Goal: Information Seeking & Learning: Learn about a topic

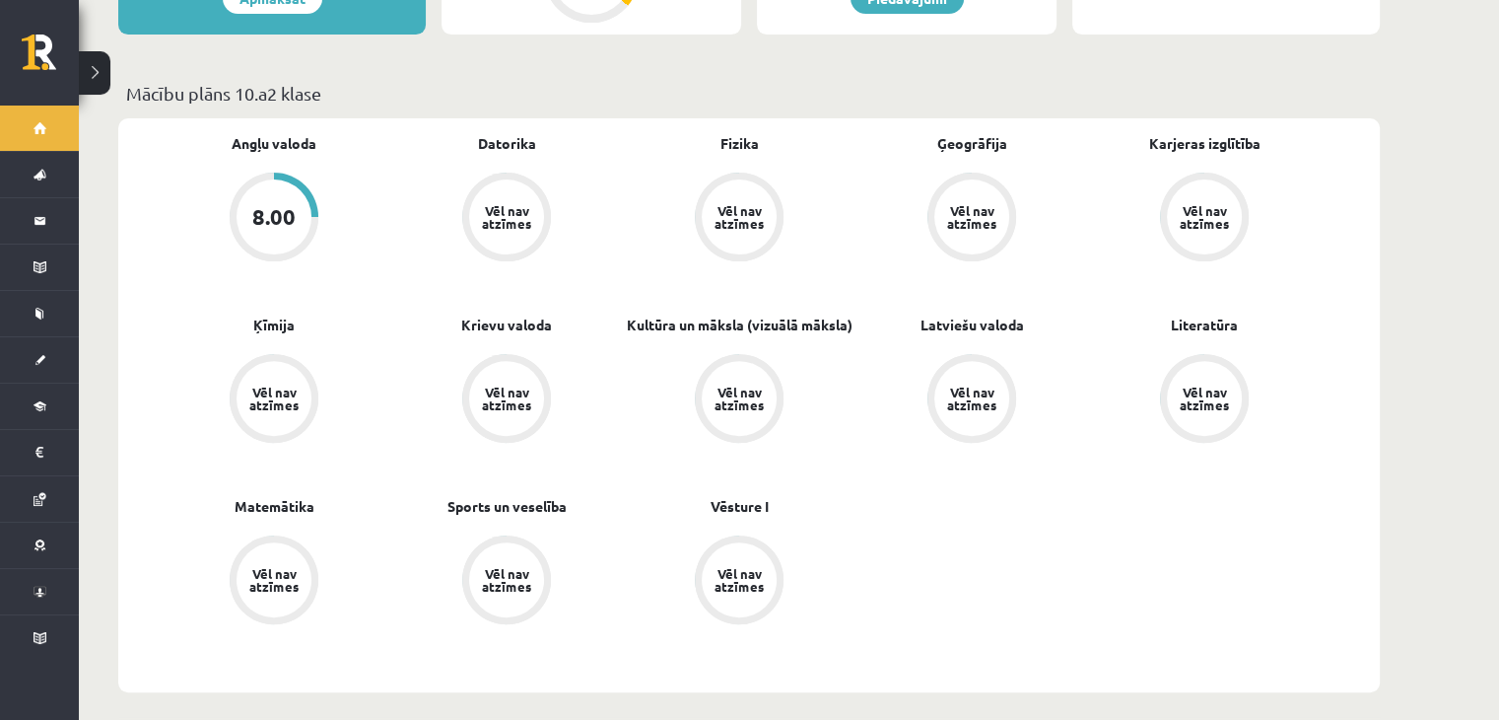
scroll to position [690, 0]
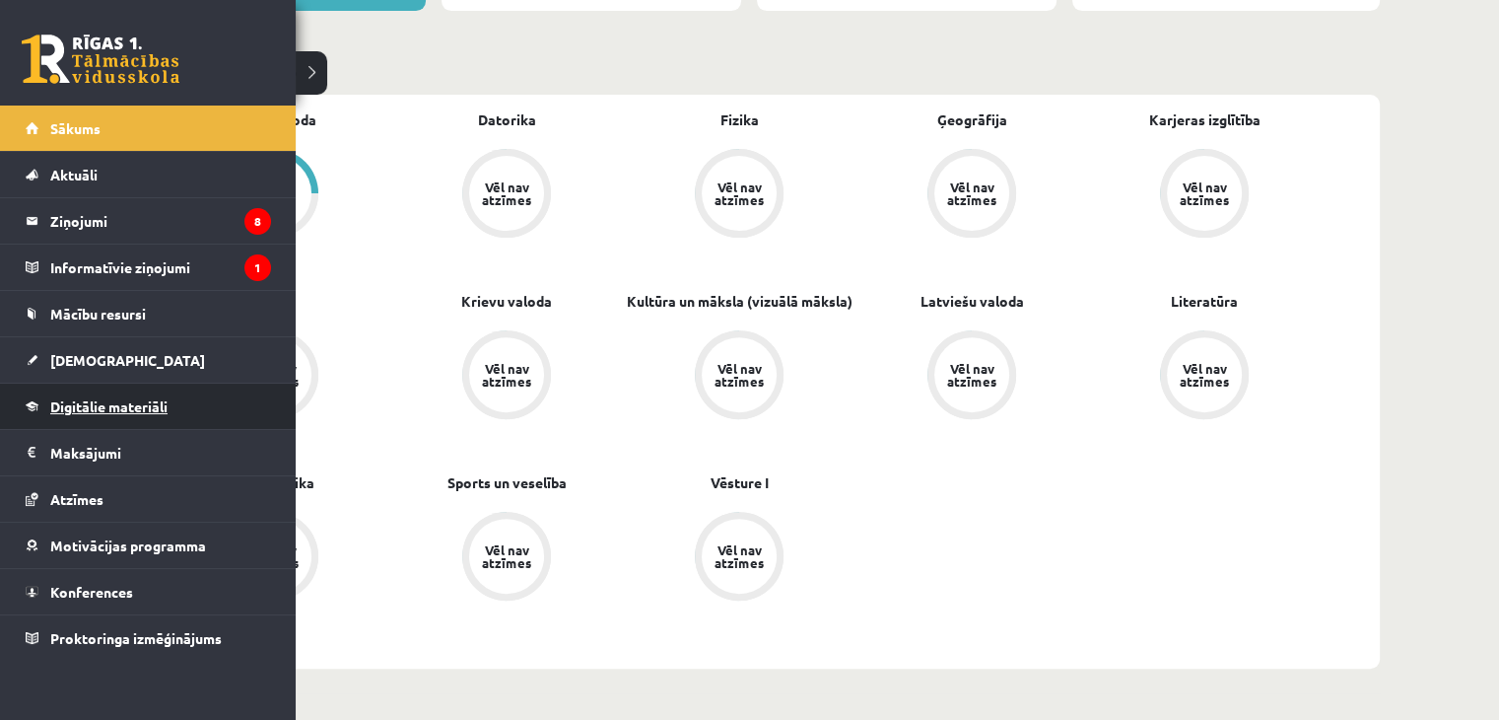
click at [108, 404] on span "Digitālie materiāli" at bounding box center [108, 406] width 117 height 18
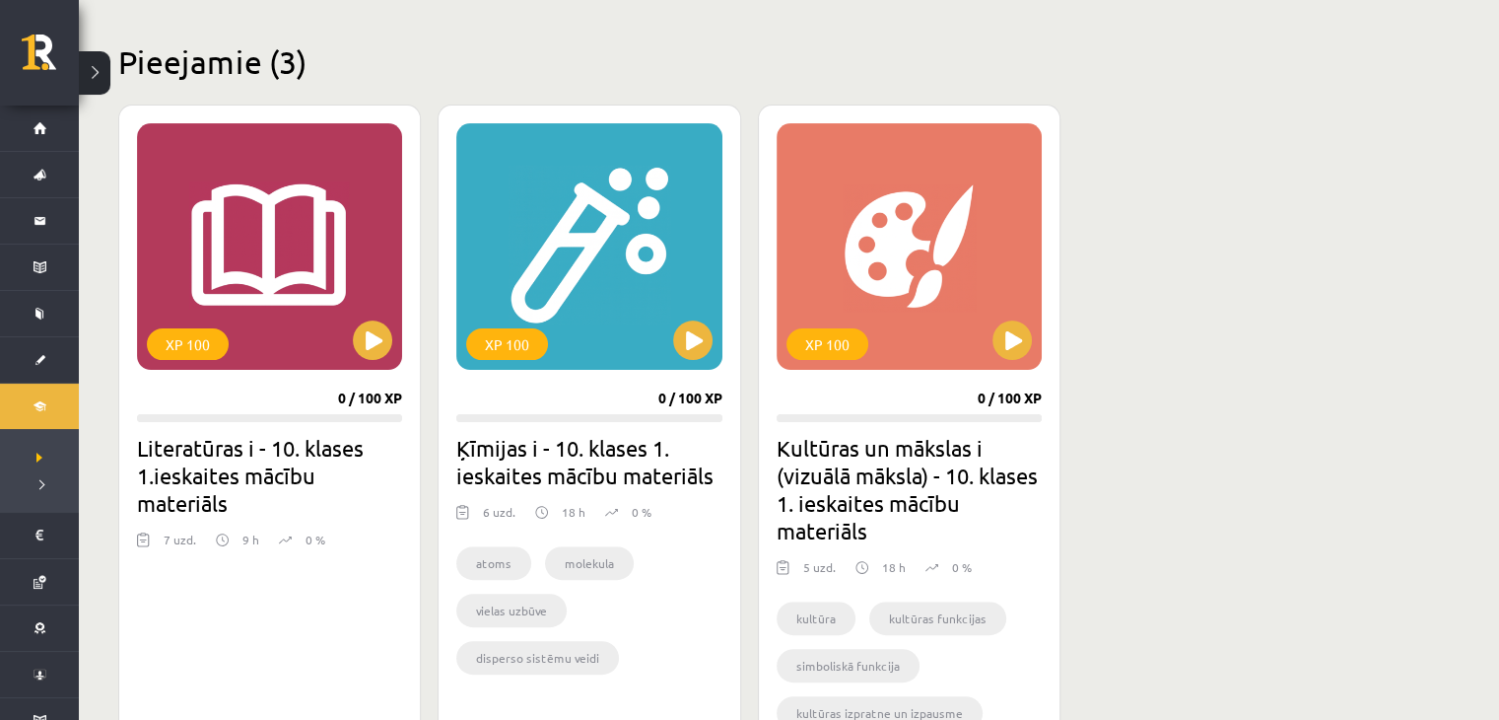
scroll to position [404, 0]
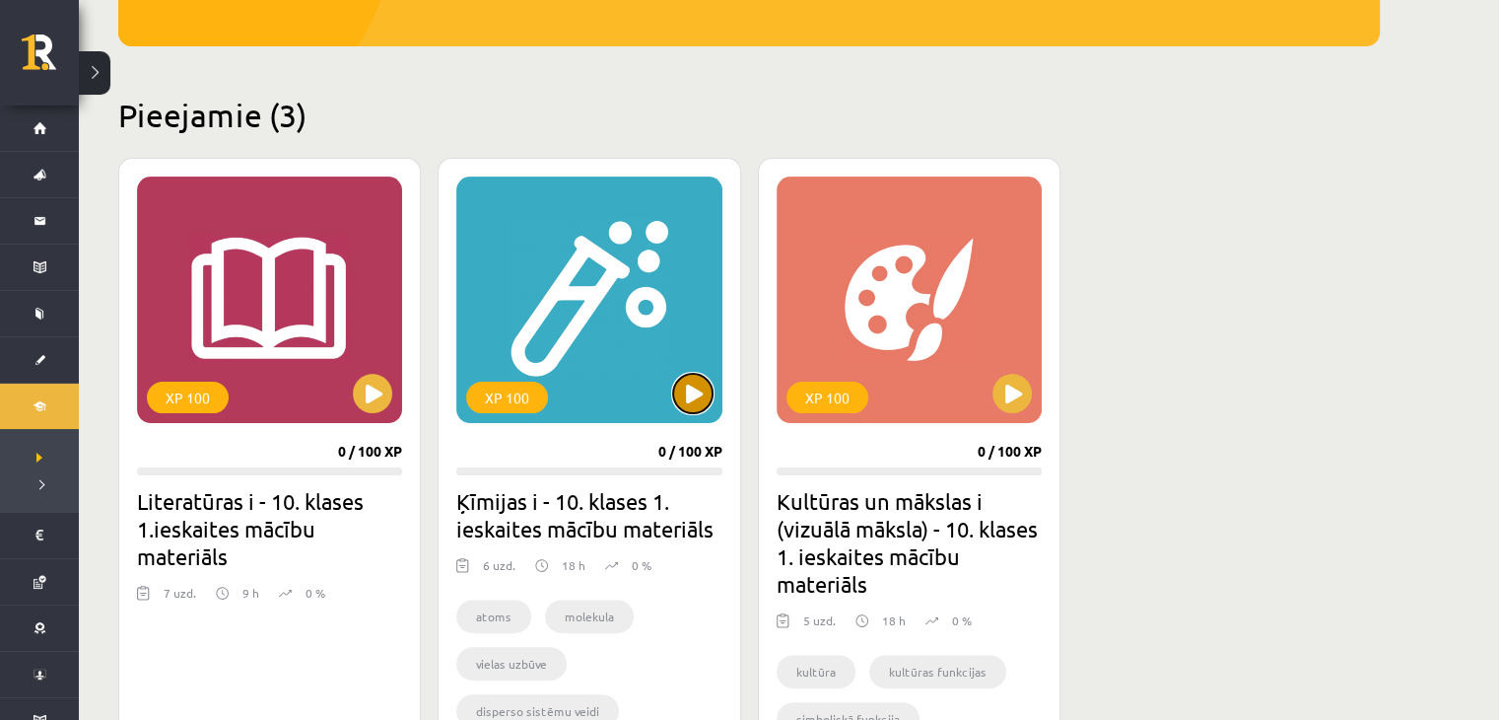
click at [692, 405] on button at bounding box center [692, 393] width 39 height 39
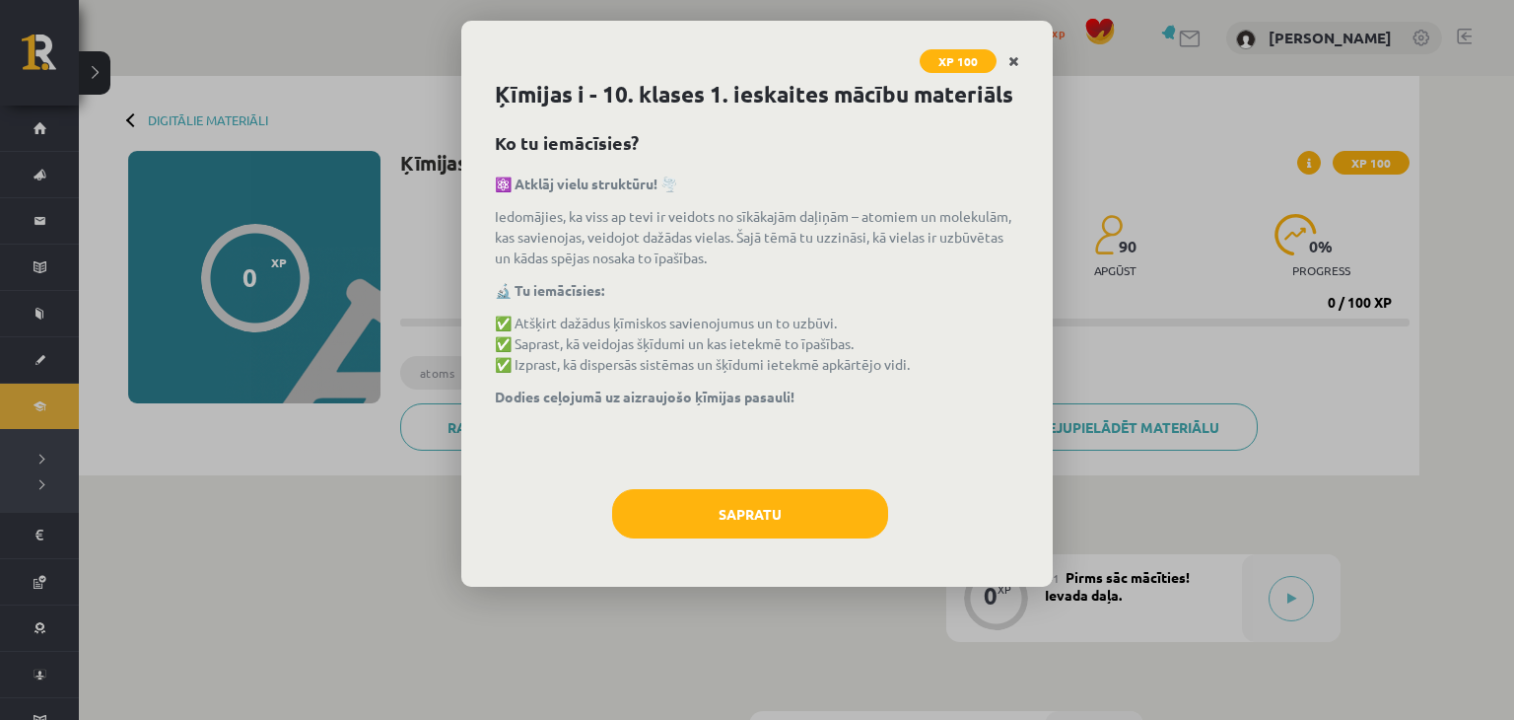
click at [1013, 59] on icon "Close" at bounding box center [1013, 62] width 11 height 14
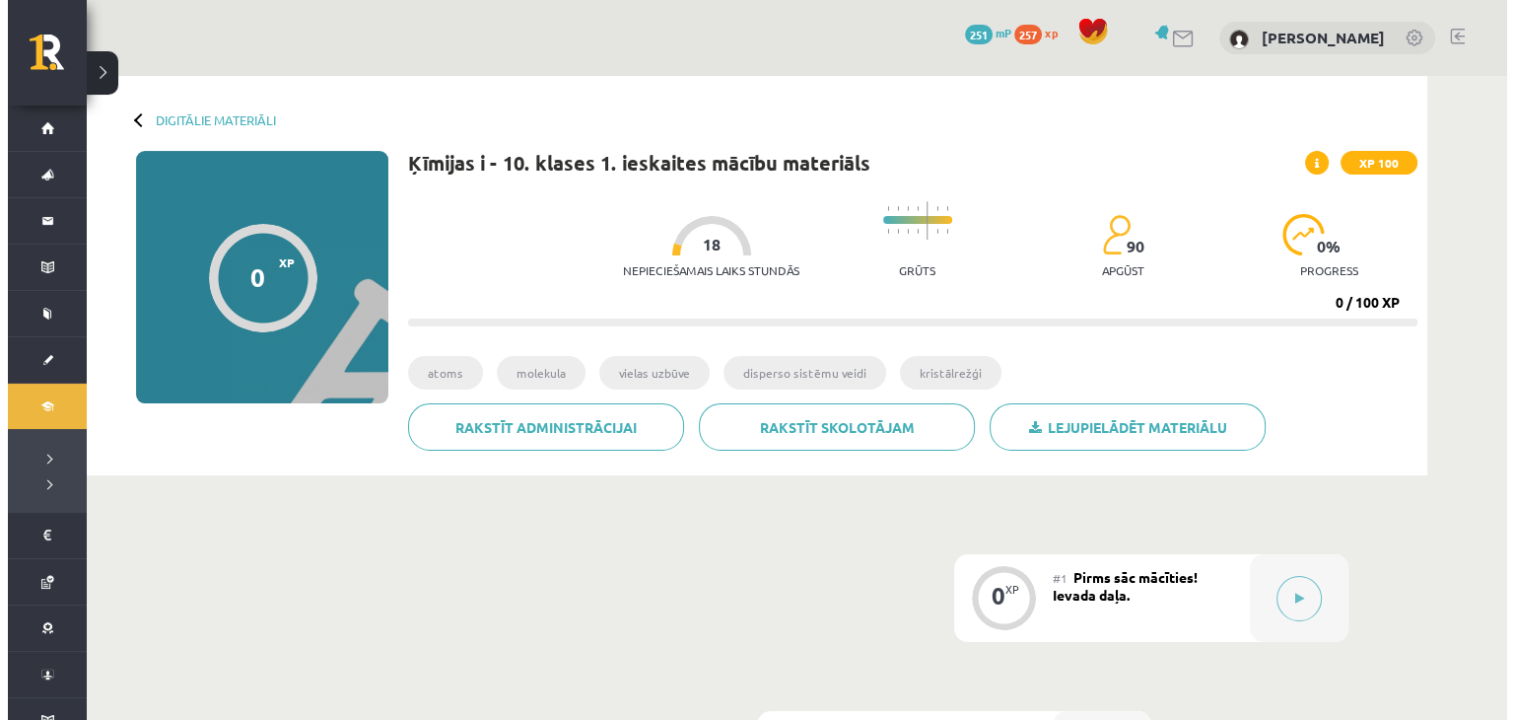
scroll to position [296, 0]
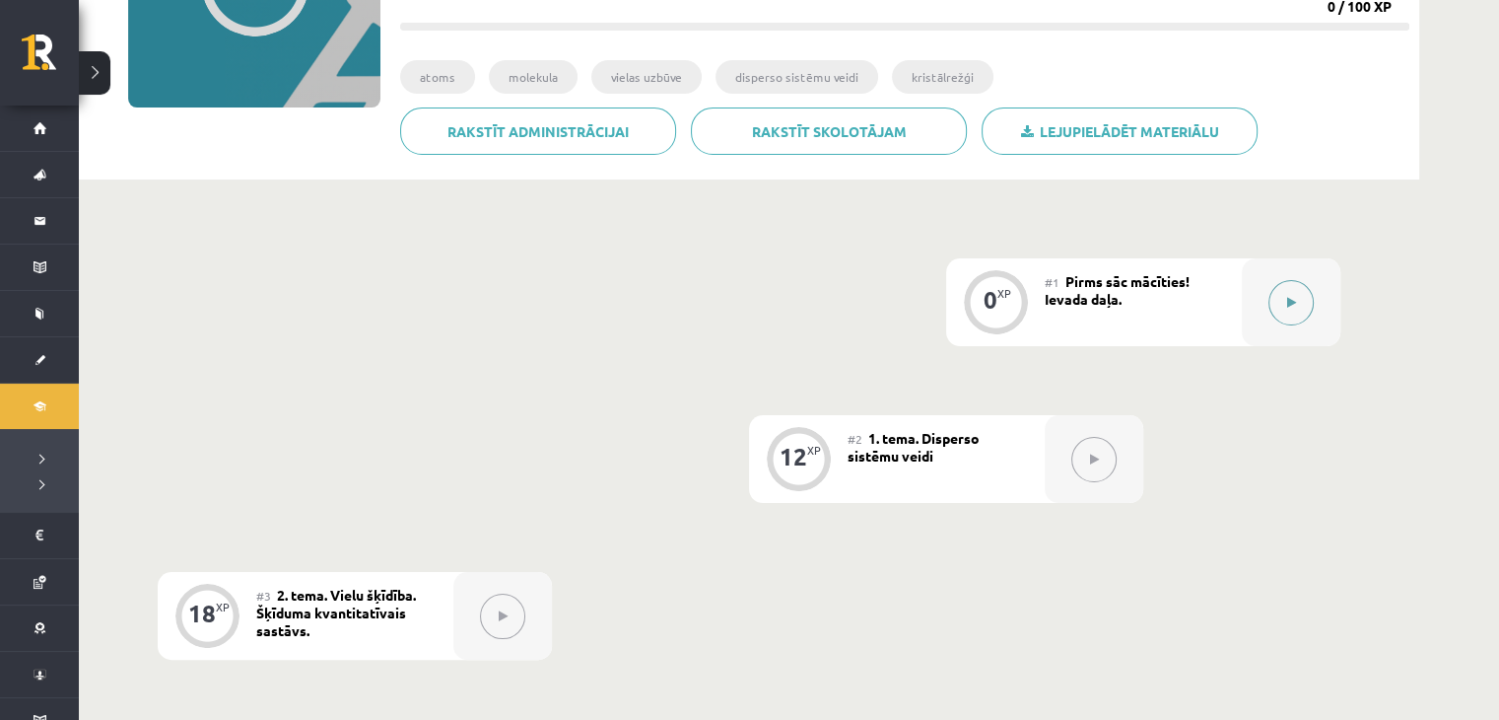
click at [1289, 299] on icon at bounding box center [1291, 303] width 9 height 12
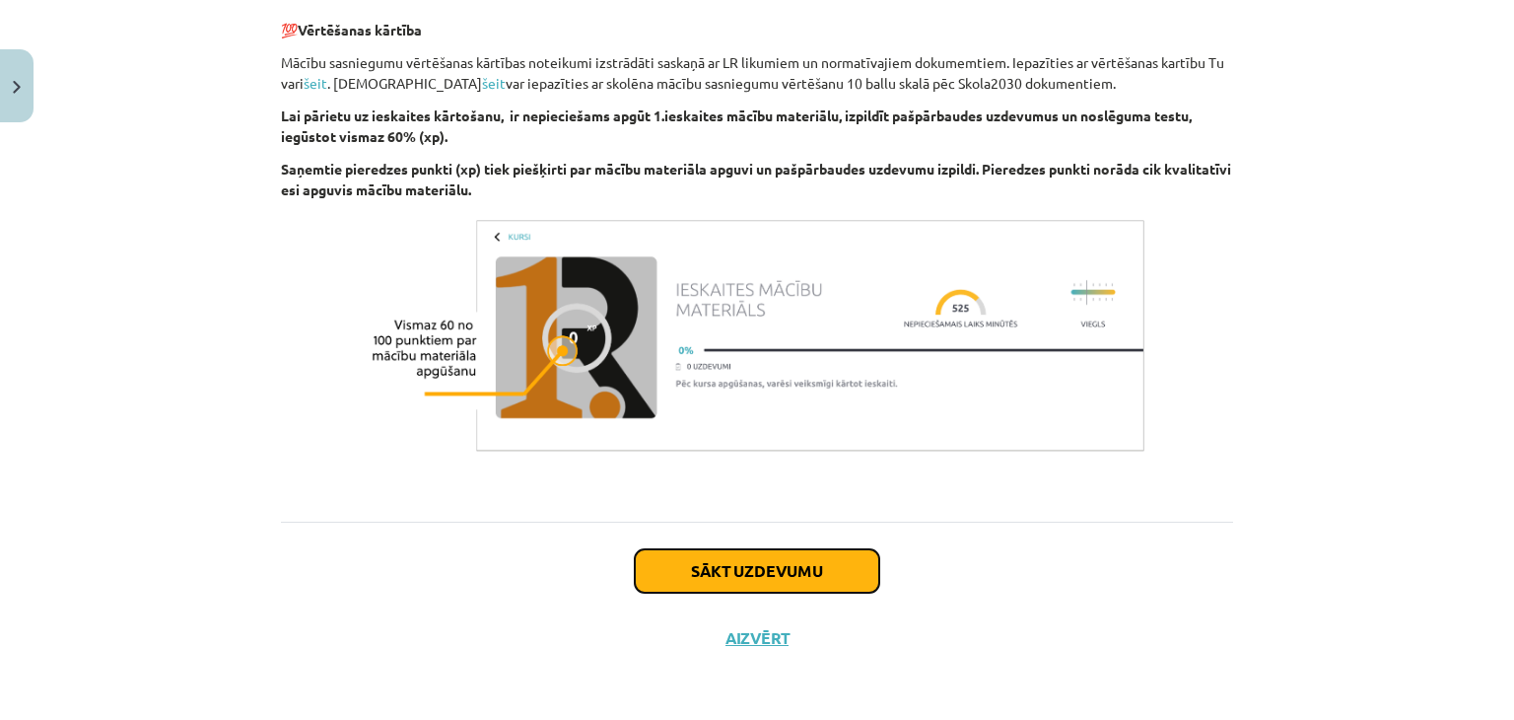
click at [791, 569] on button "Sākt uzdevumu" at bounding box center [757, 570] width 244 height 43
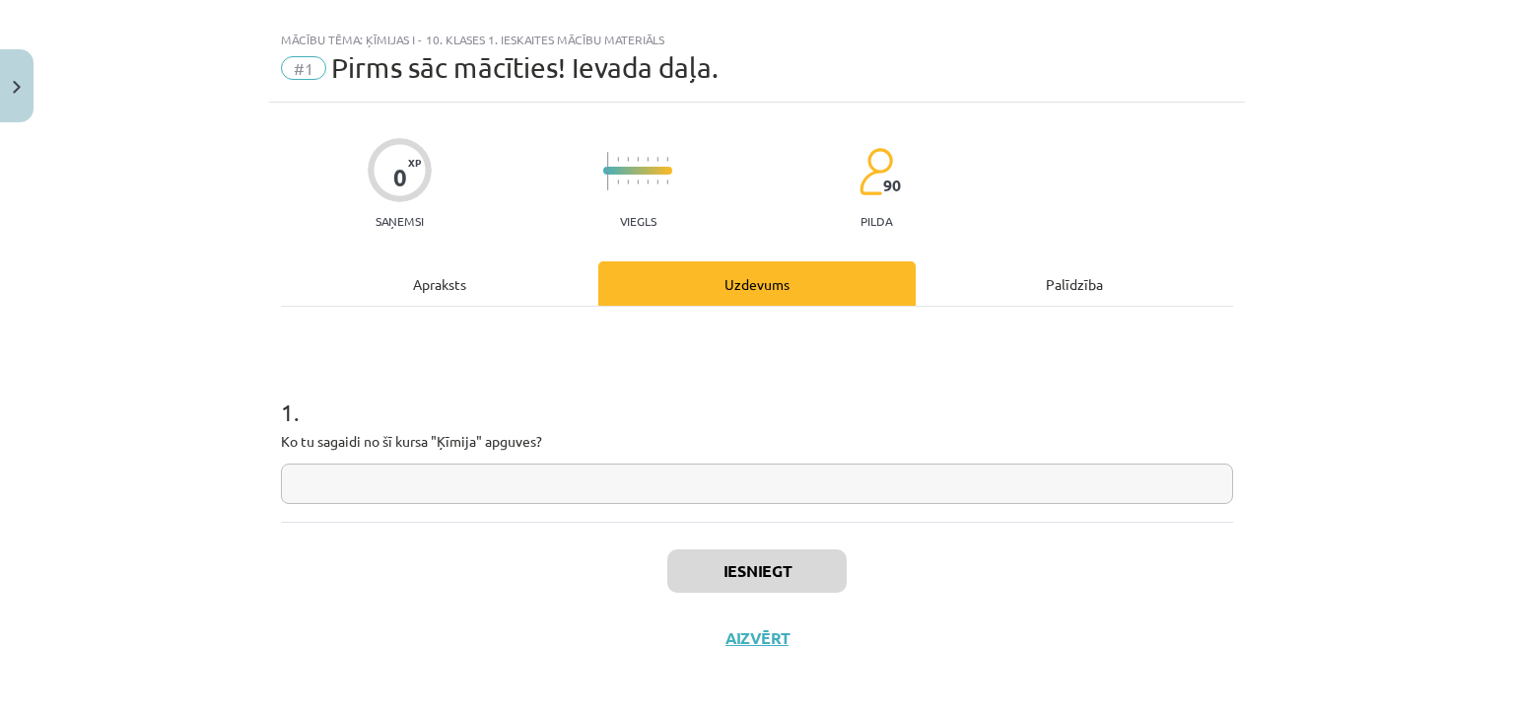
click at [521, 490] on input "text" at bounding box center [757, 483] width 952 height 40
type input "**"
click at [704, 574] on button "Iesniegt" at bounding box center [756, 570] width 179 height 43
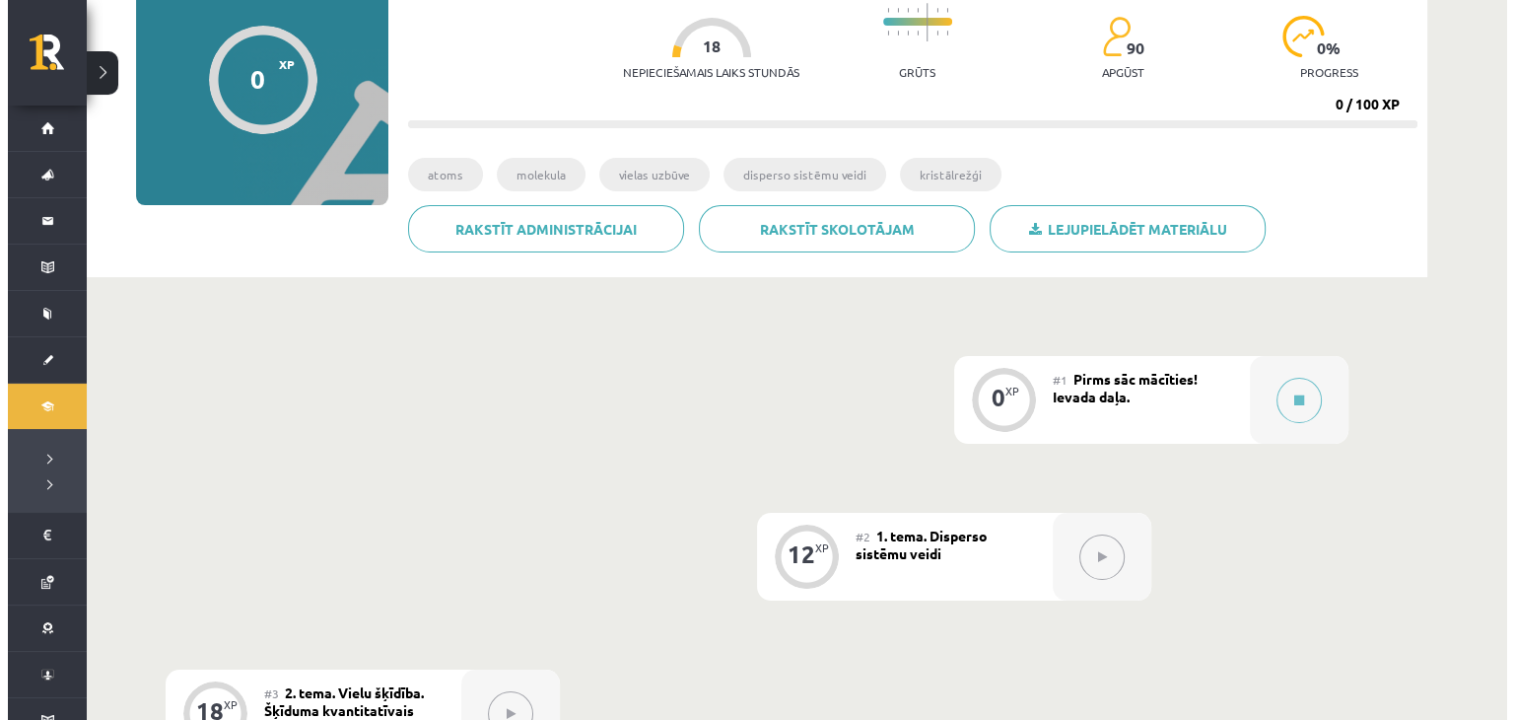
scroll to position [197, 0]
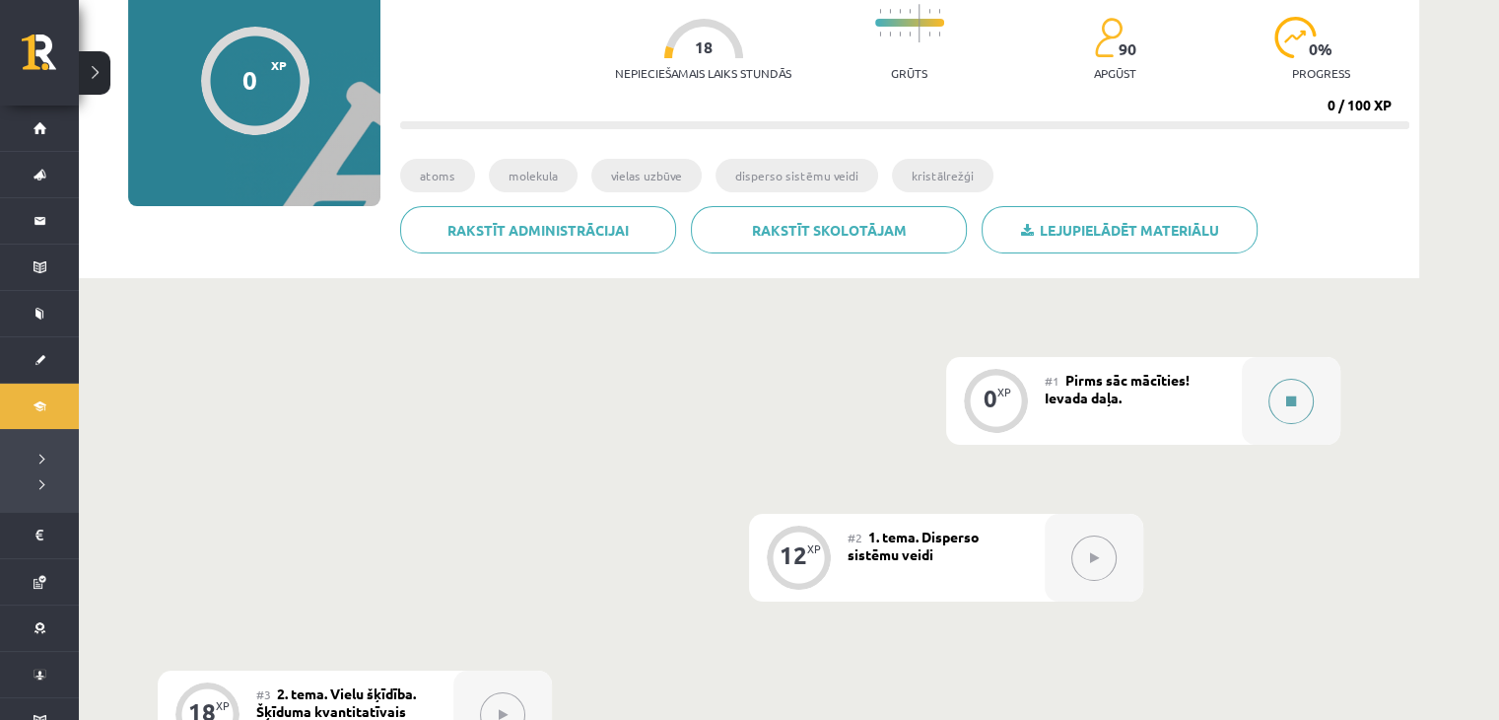
click at [1297, 397] on button at bounding box center [1291, 400] width 45 height 45
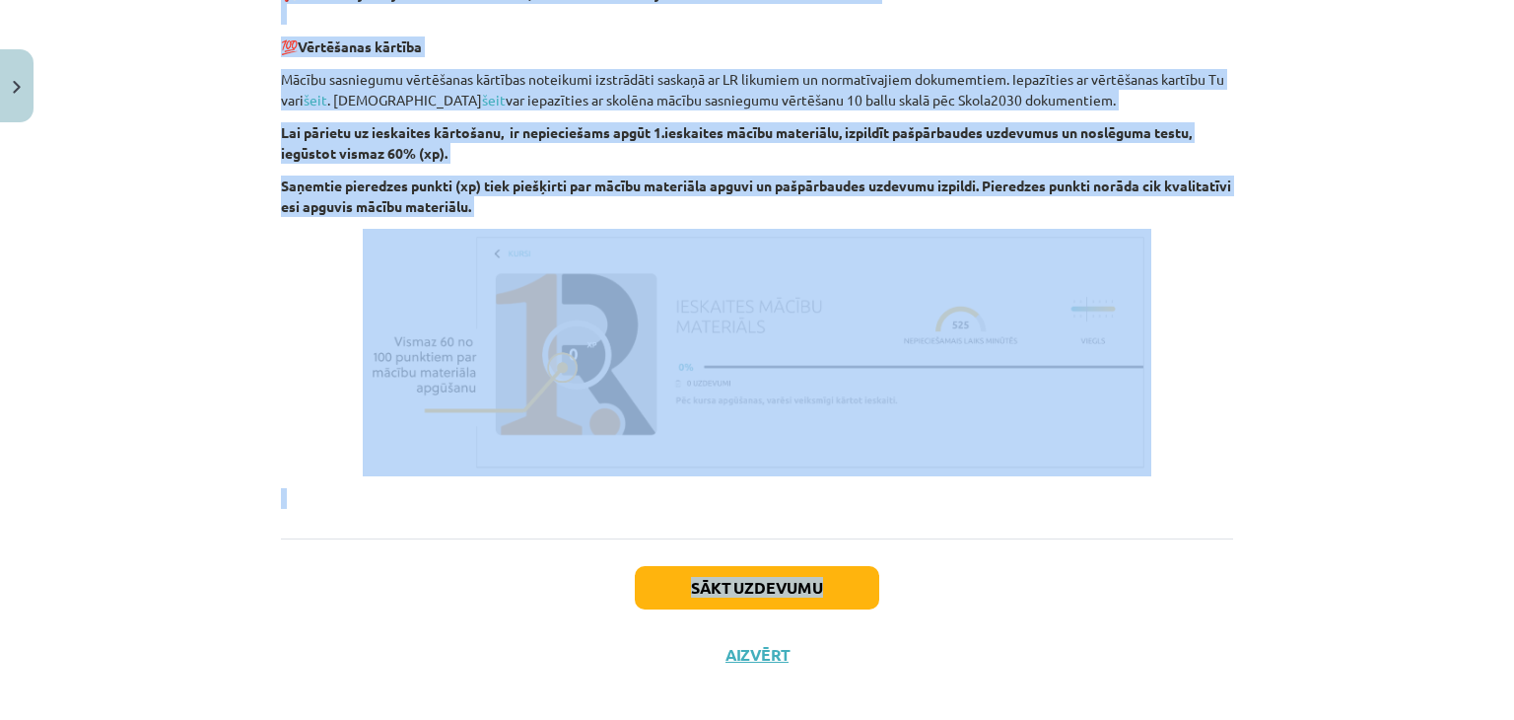
scroll to position [1196, 0]
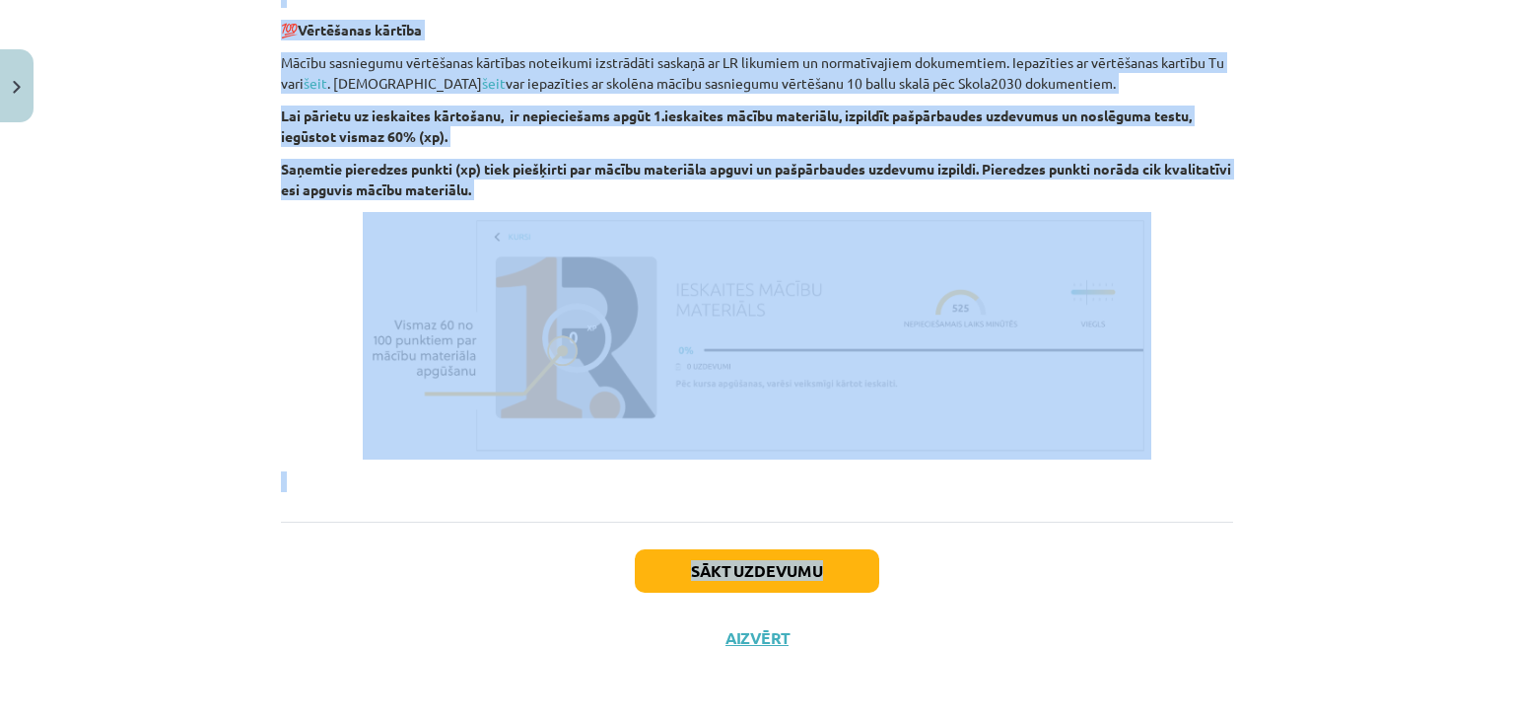
drag, startPoint x: 261, startPoint y: 59, endPoint x: 1220, endPoint y: 183, distance: 967.0
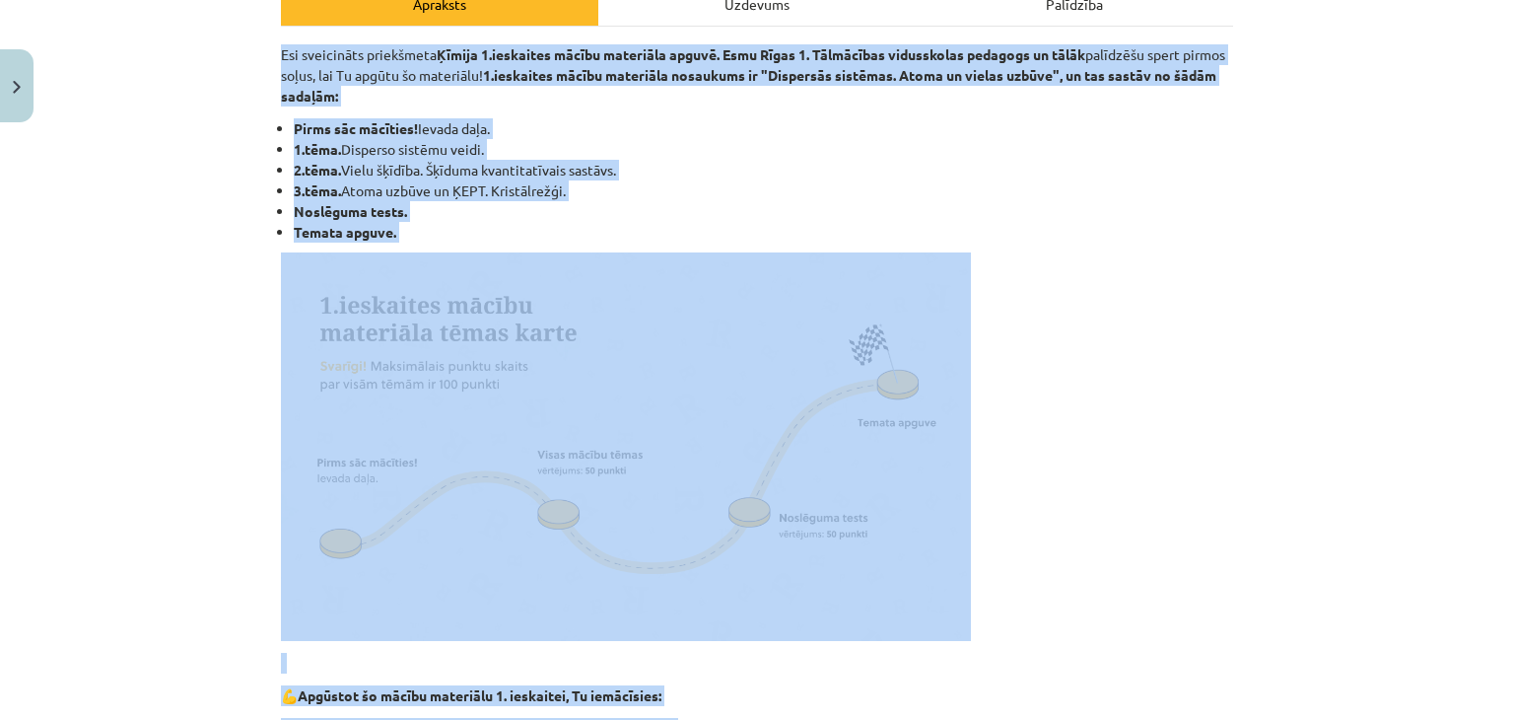
scroll to position [210, 0]
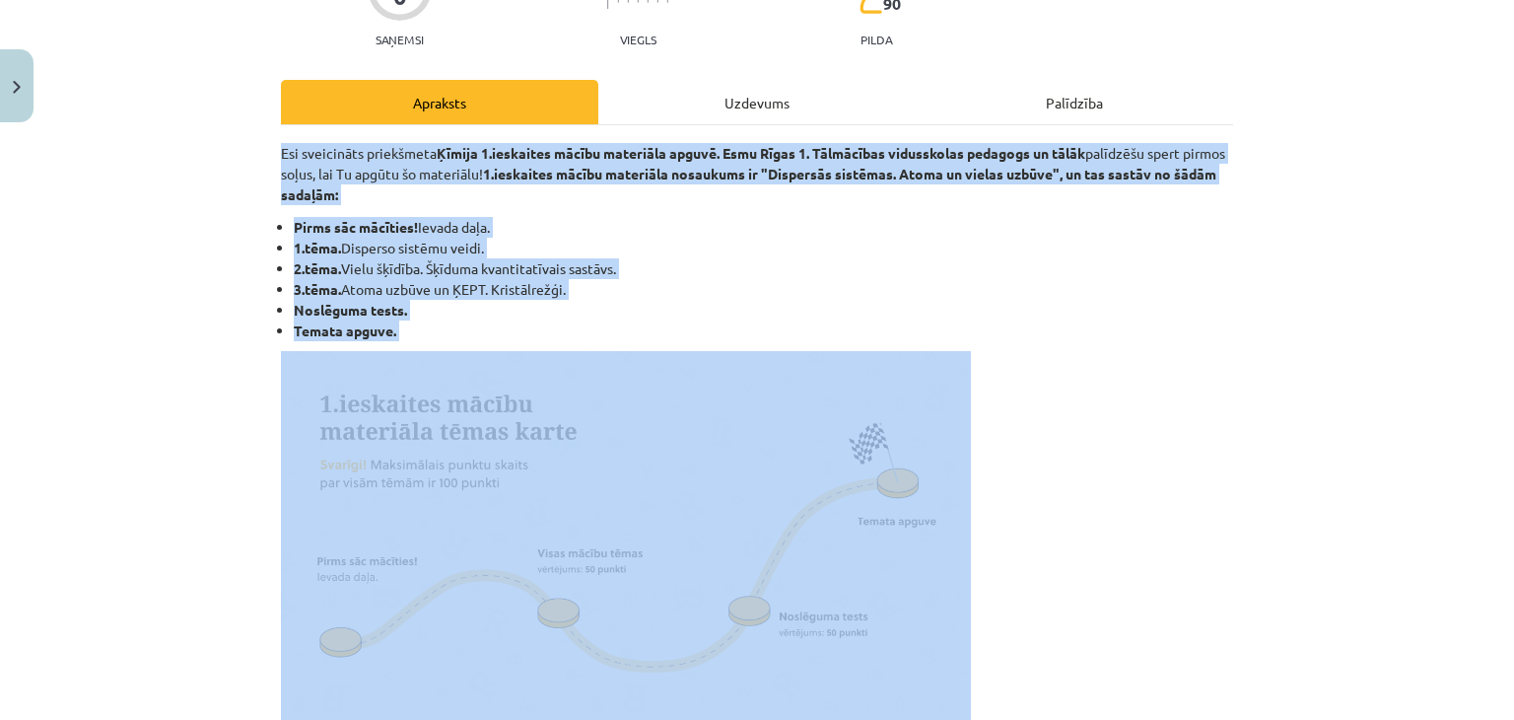
drag, startPoint x: 1217, startPoint y: 259, endPoint x: 1309, endPoint y: 228, distance: 96.9
click at [1309, 228] on div "Mācību tēma: Ķīmijas i - 10. klases 1. ieskaites mācību materiāls #1 Pirms sāc …" at bounding box center [757, 360] width 1514 height 720
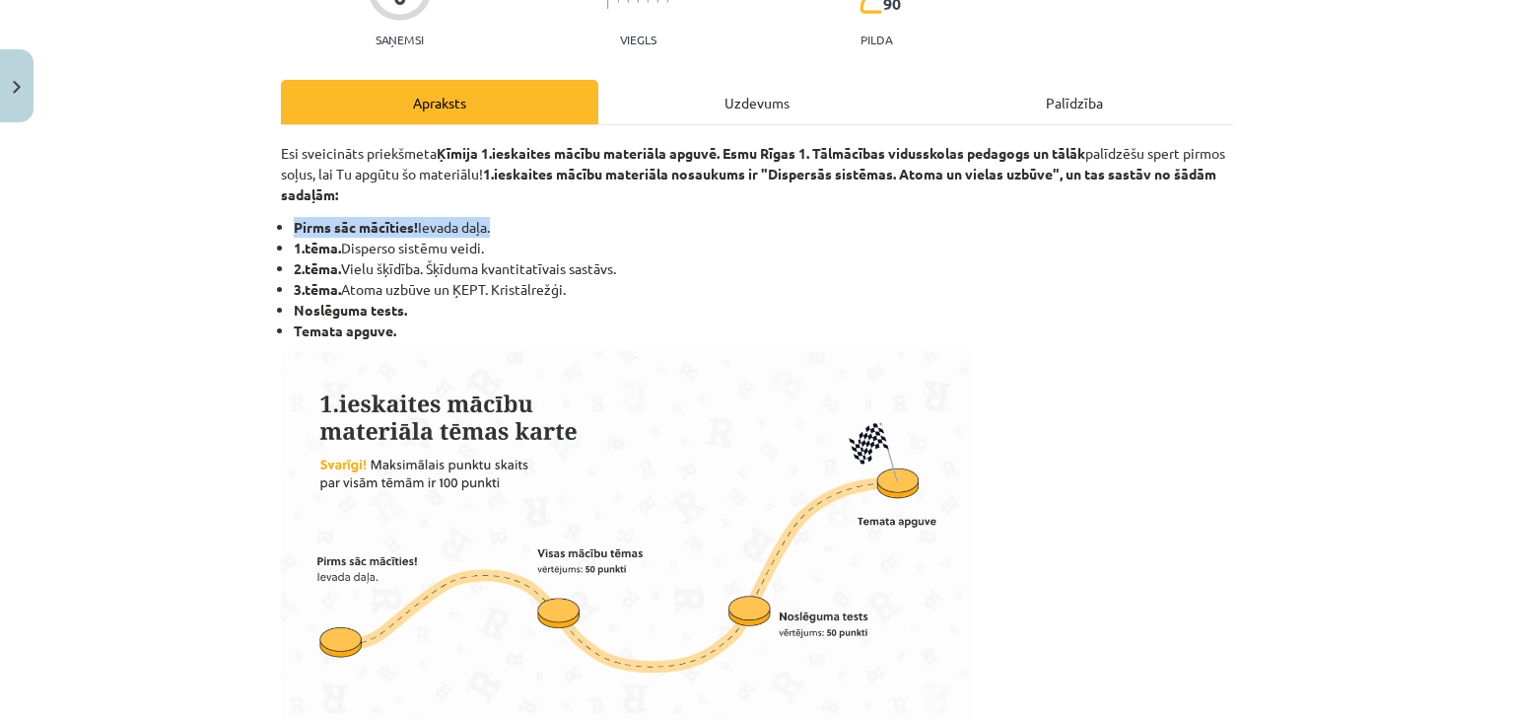
click at [1311, 227] on div "Mācību tēma: Ķīmijas i - 10. klases 1. ieskaites mācību materiāls #1 Pirms sāc …" at bounding box center [757, 360] width 1514 height 720
drag, startPoint x: 1513, startPoint y: 0, endPoint x: 823, endPoint y: 314, distance: 758.2
click at [824, 314] on li "Noslēguma tests." at bounding box center [763, 310] width 939 height 21
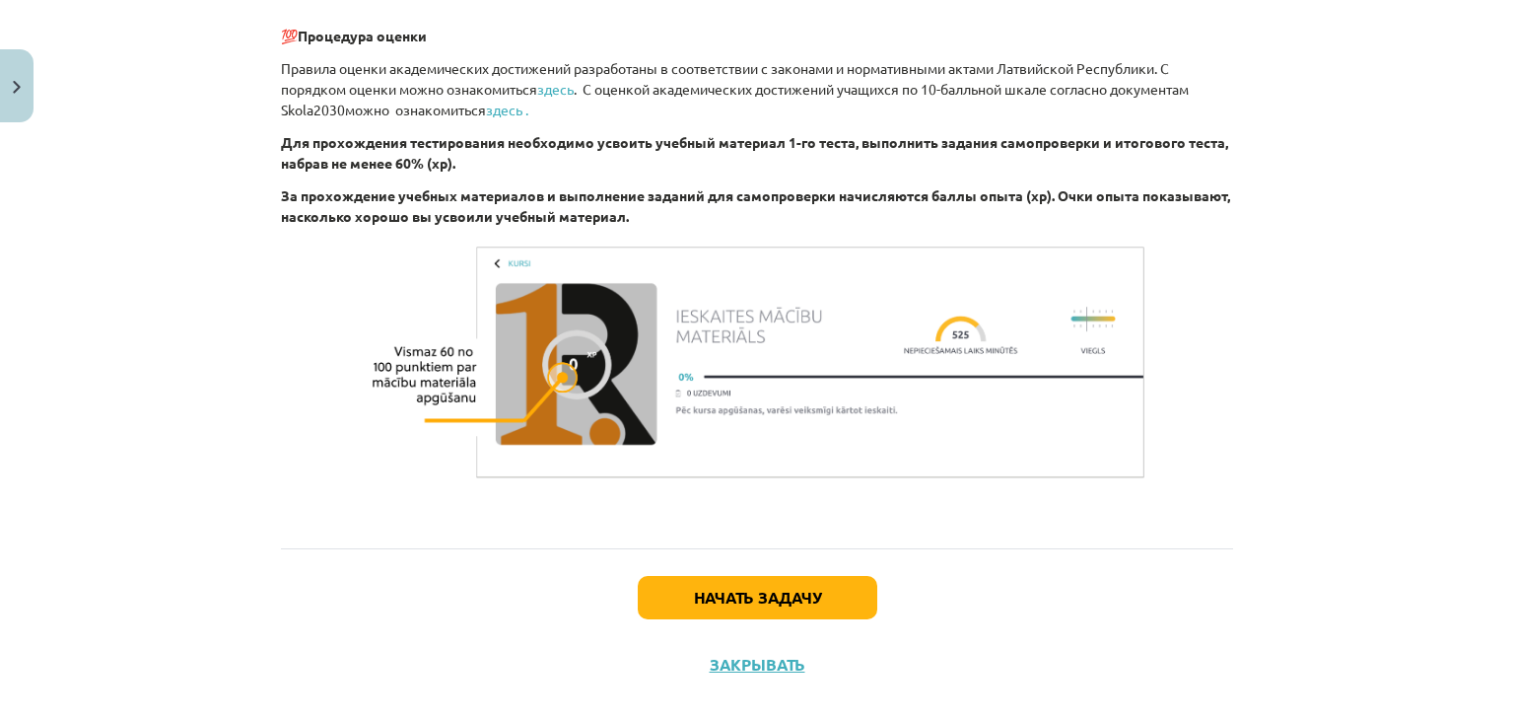
scroll to position [1217, 0]
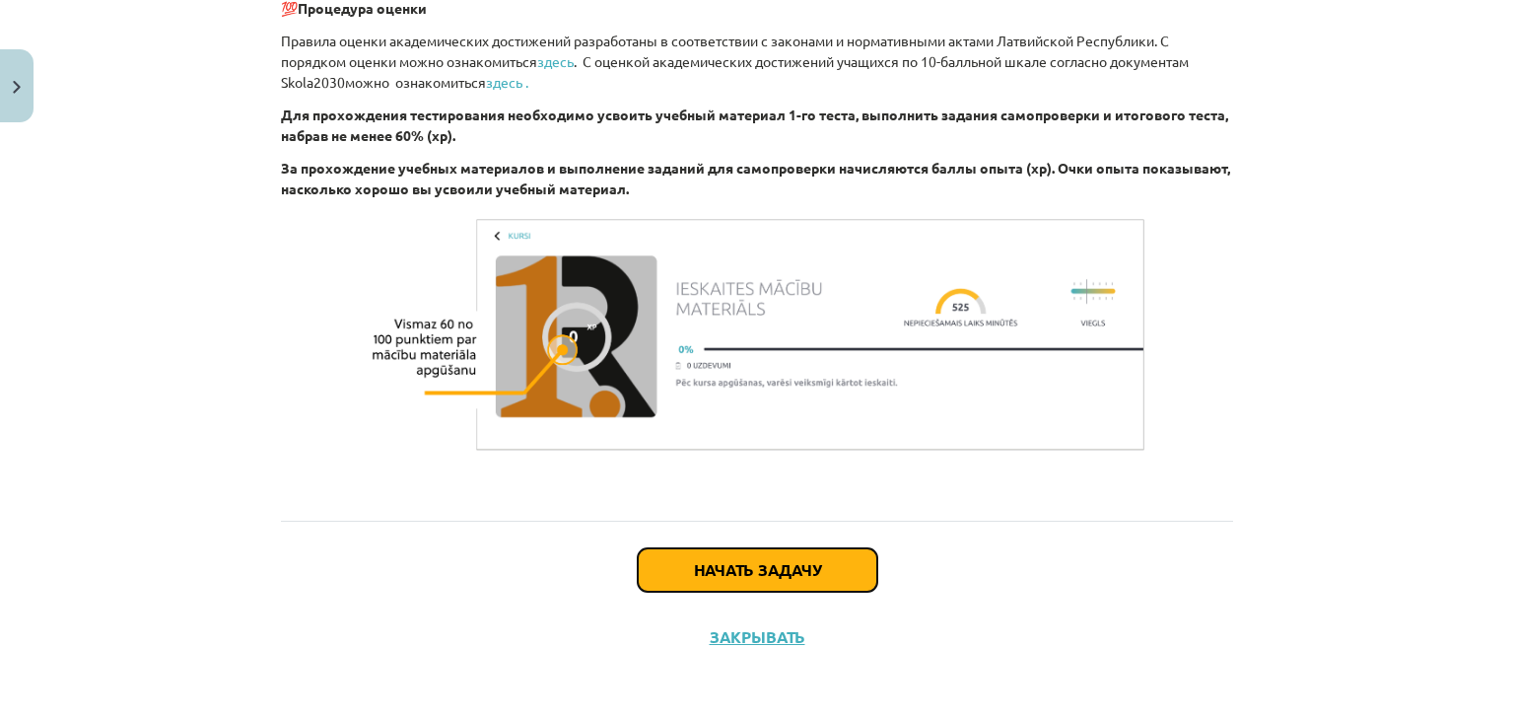
click at [772, 555] on button "Начать задачу" at bounding box center [758, 569] width 240 height 43
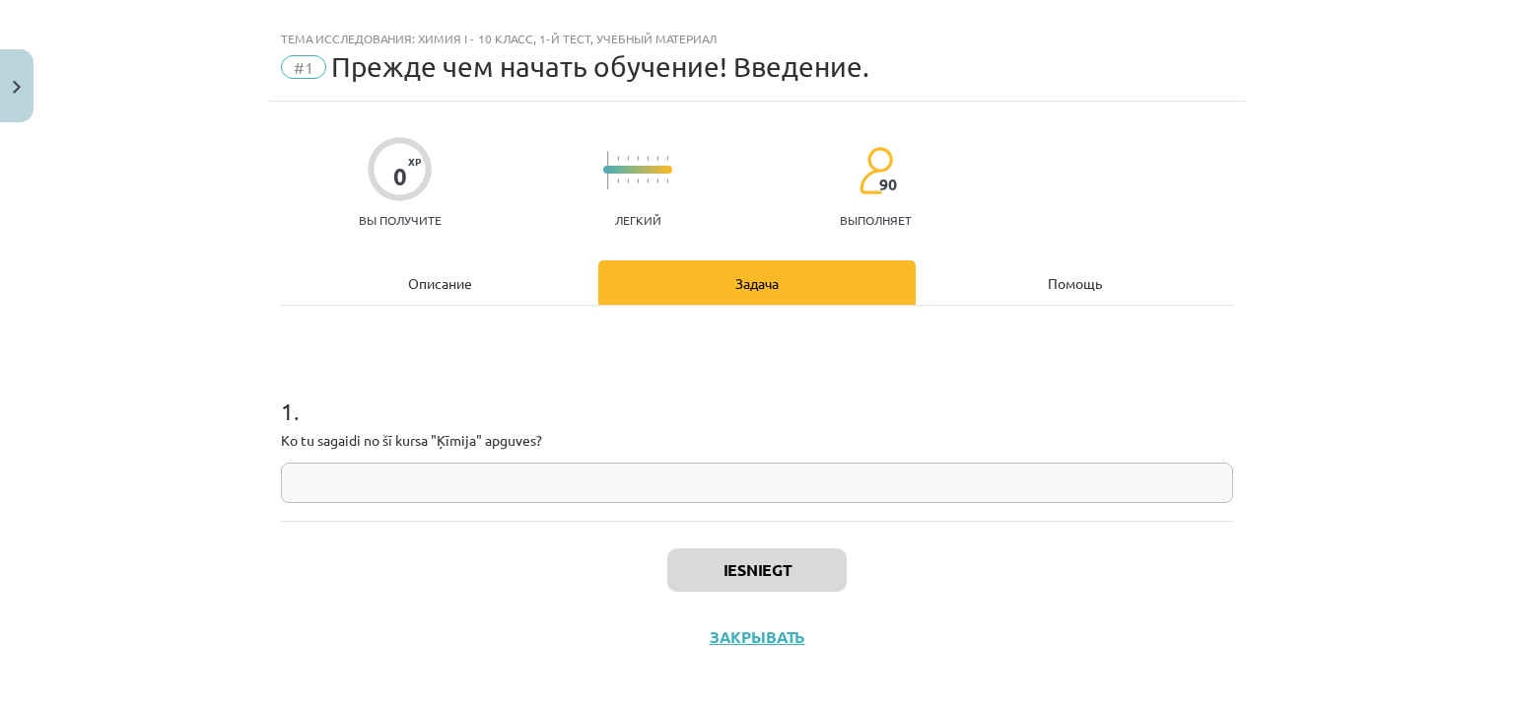
scroll to position [29, 0]
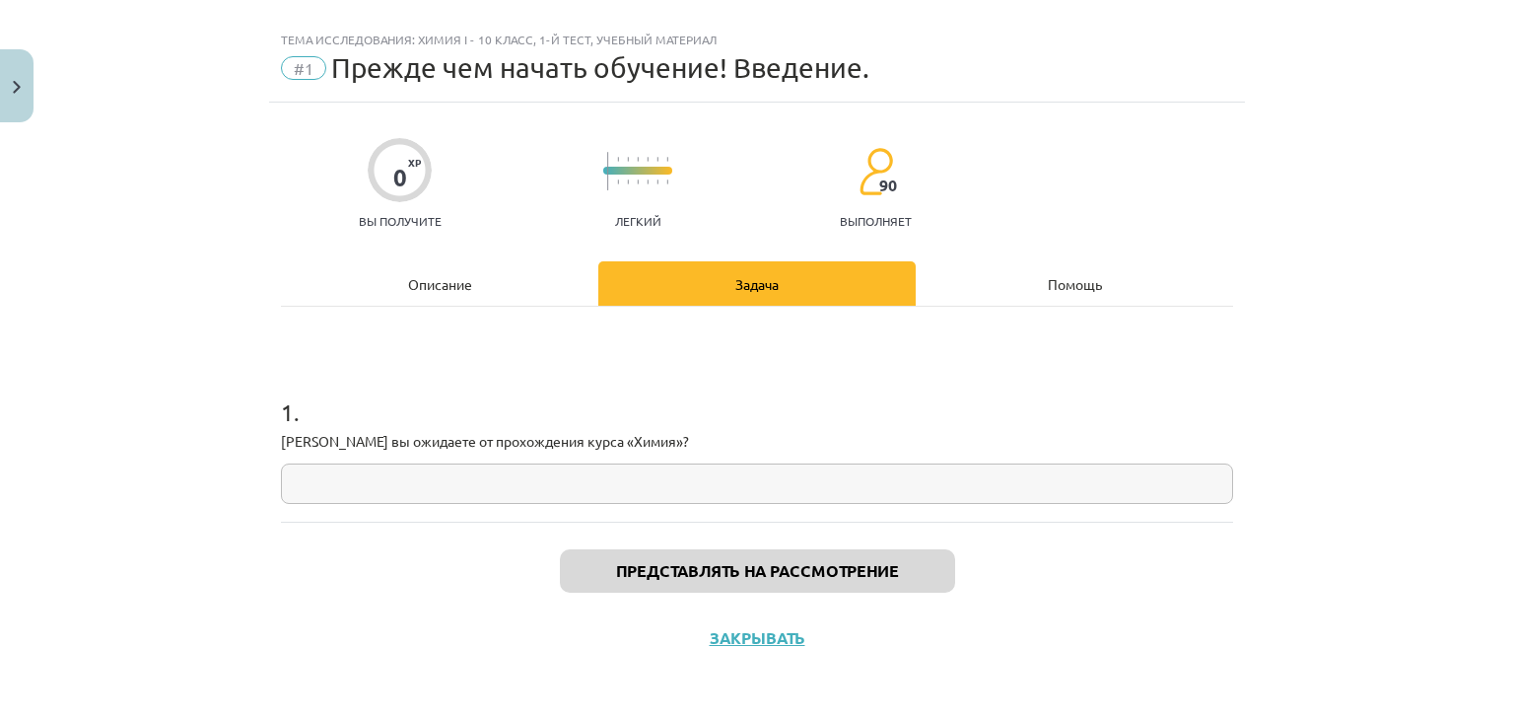
click at [580, 472] on input "text" at bounding box center [757, 483] width 952 height 40
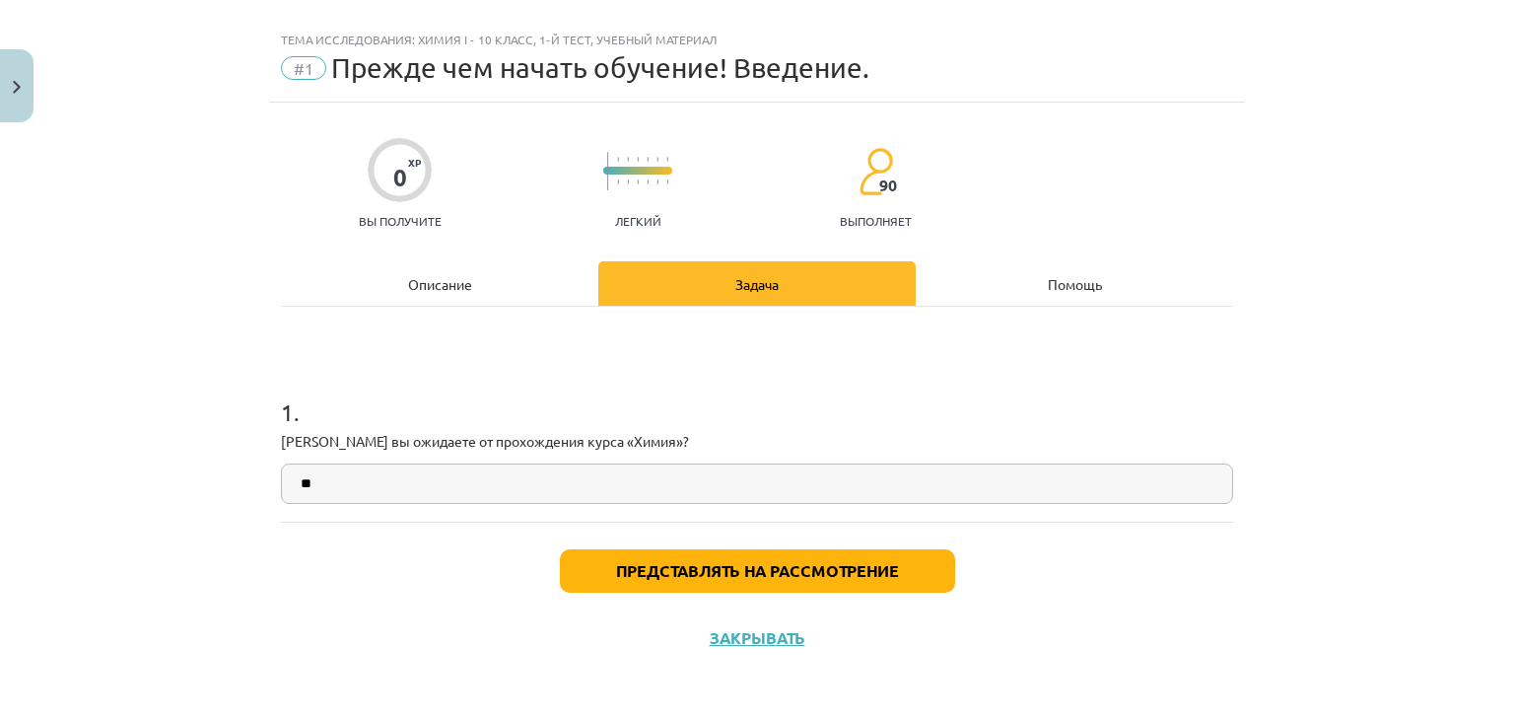
type input "**"
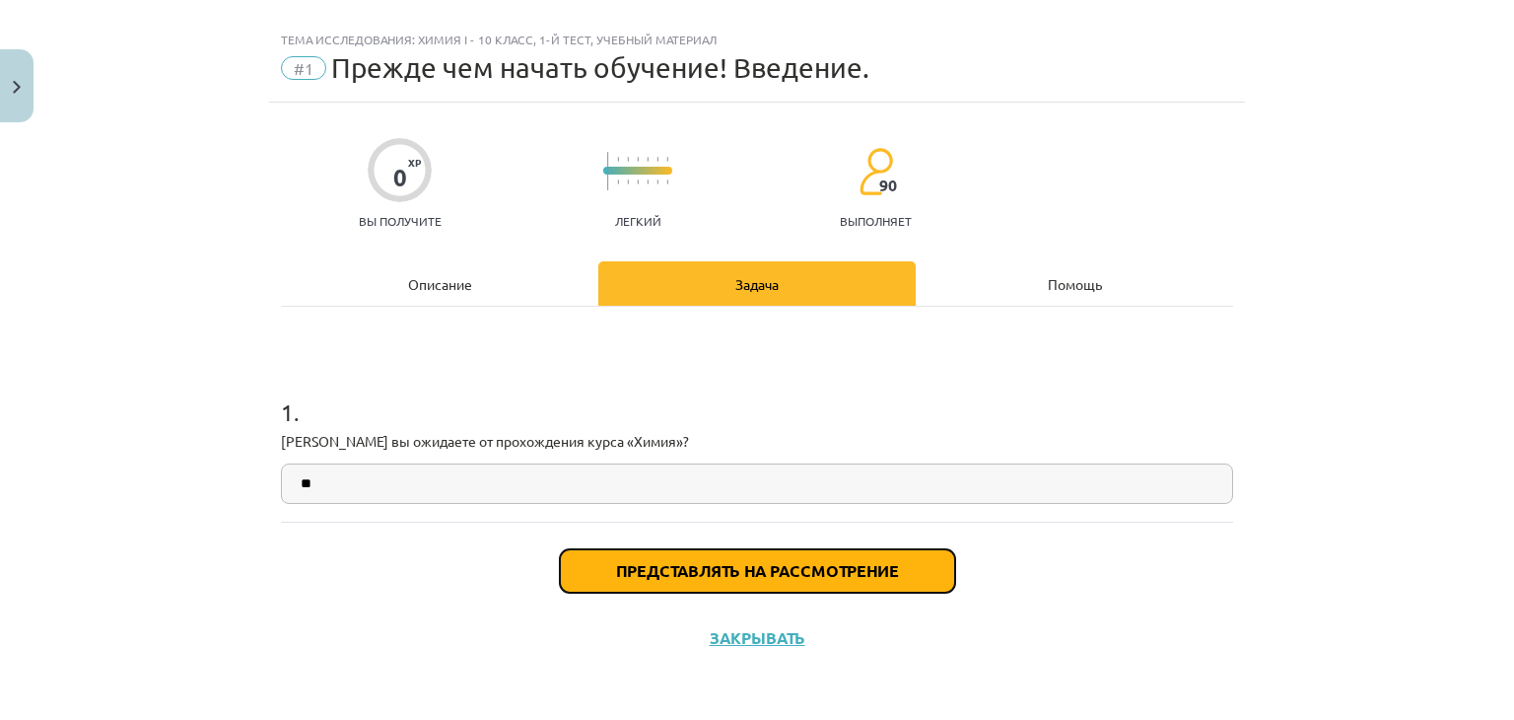
click at [785, 579] on button "Представлять на рассмотрение" at bounding box center [757, 570] width 395 height 43
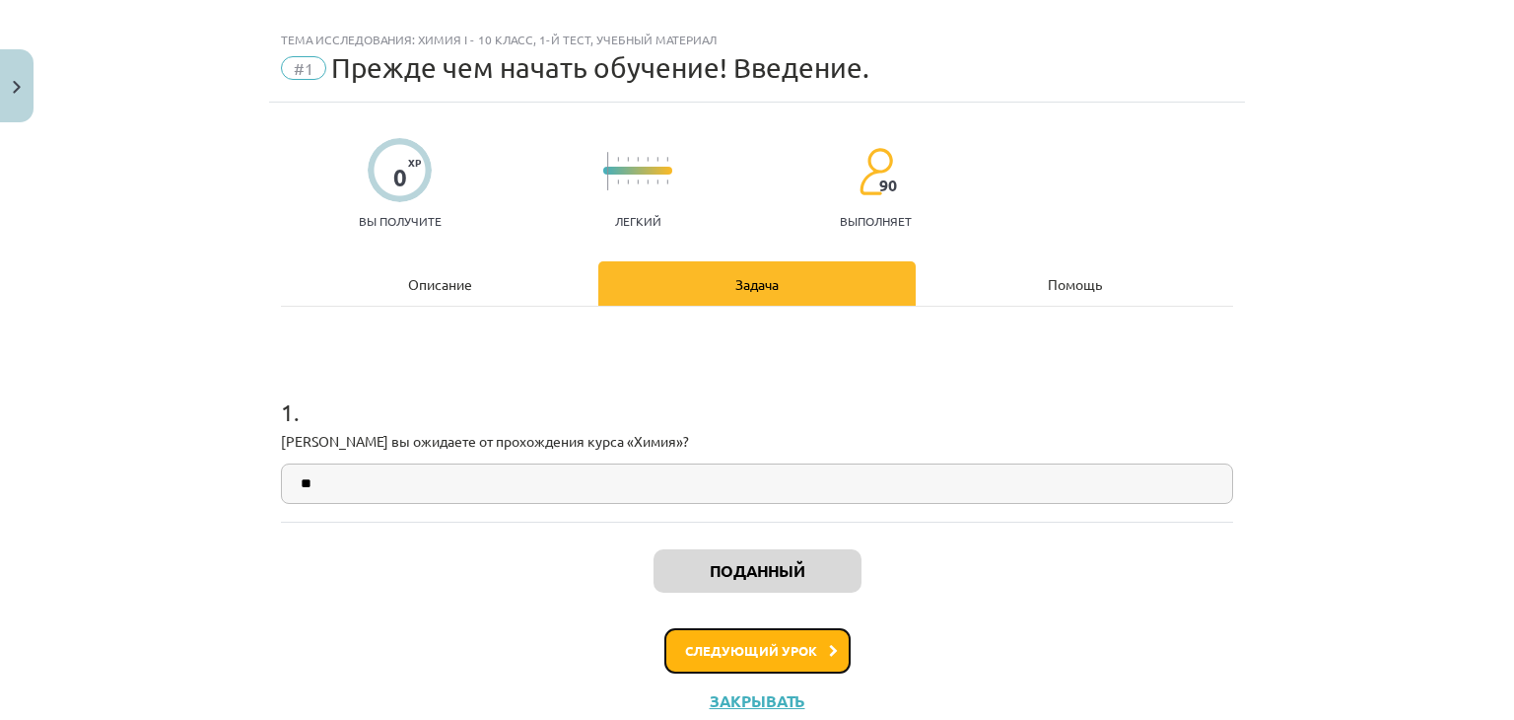
click at [776, 653] on font "Следующий урок" at bounding box center [751, 650] width 132 height 17
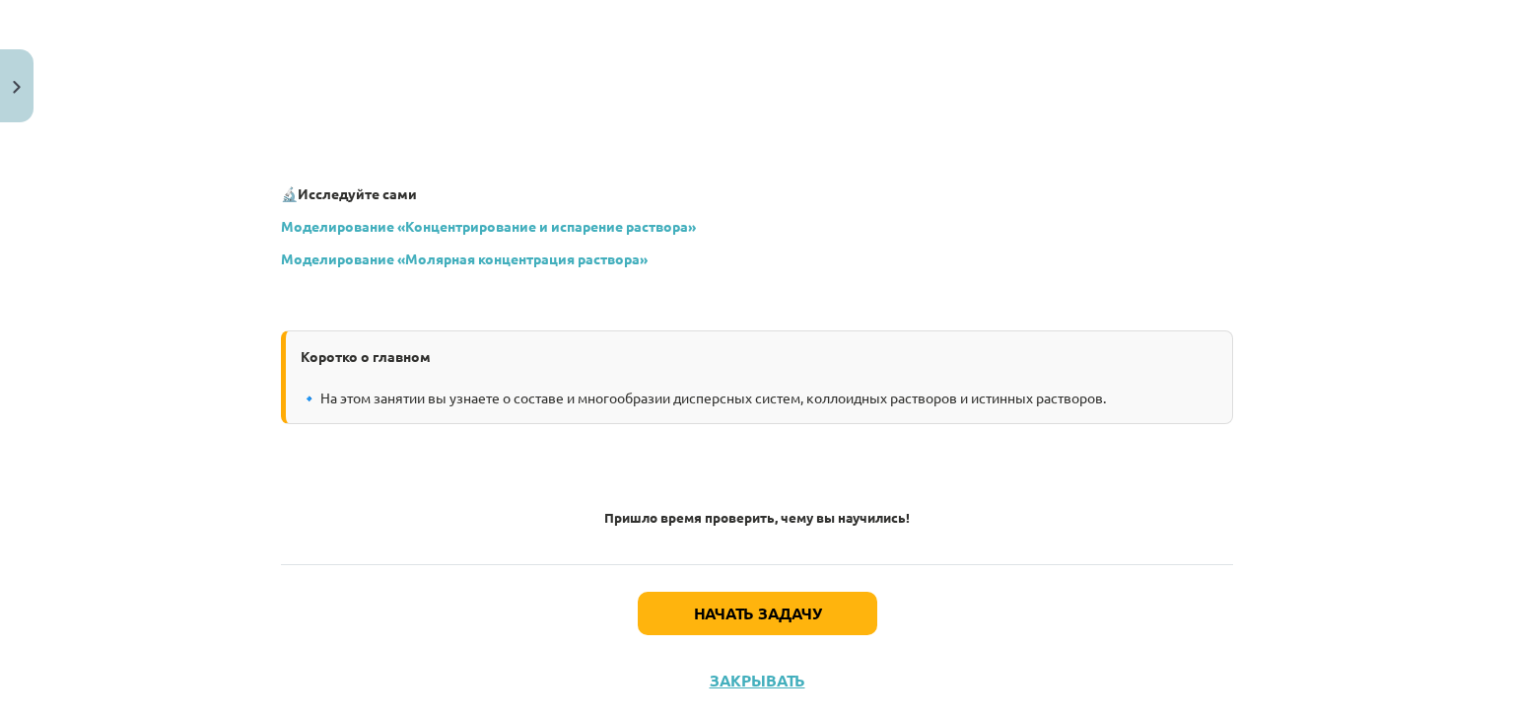
scroll to position [6012, 0]
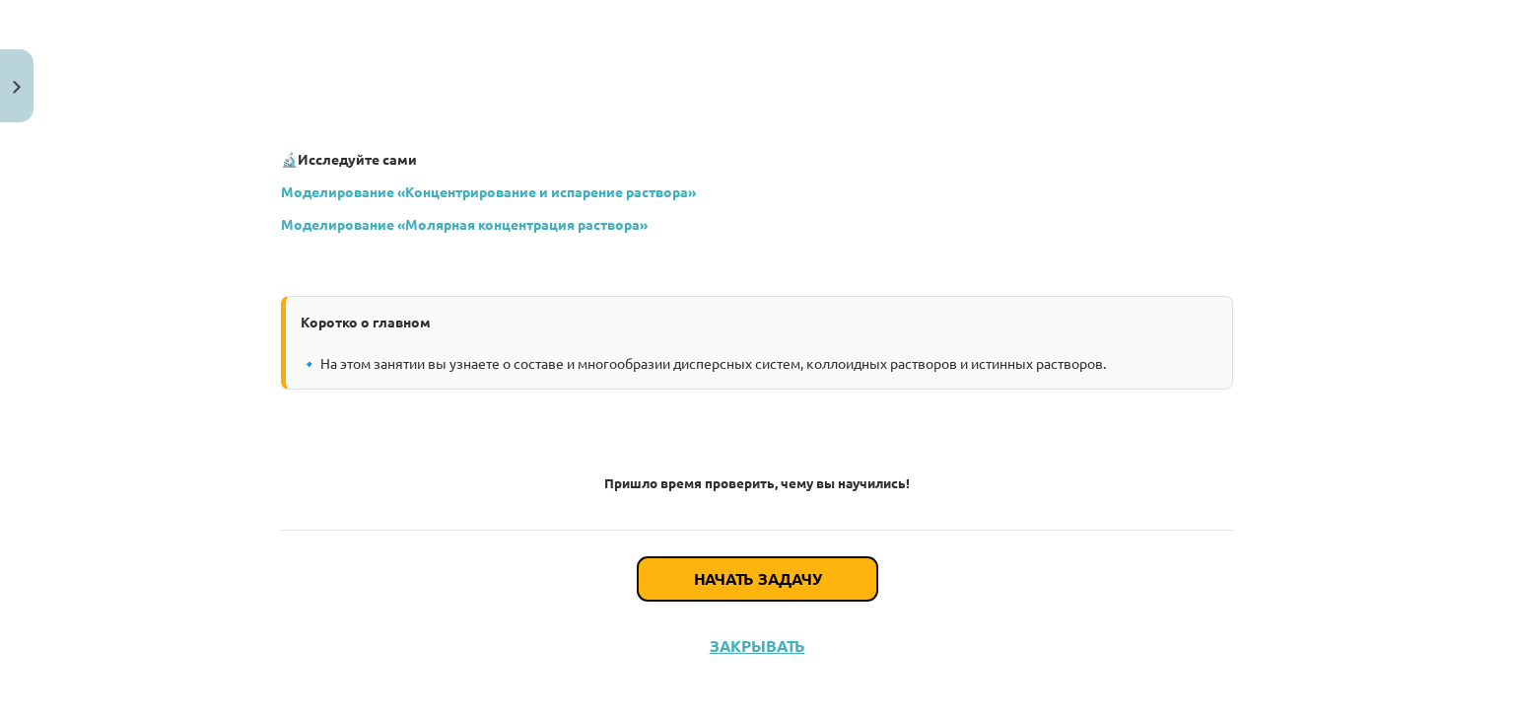
click at [741, 569] on font "Начать задачу" at bounding box center [757, 578] width 127 height 21
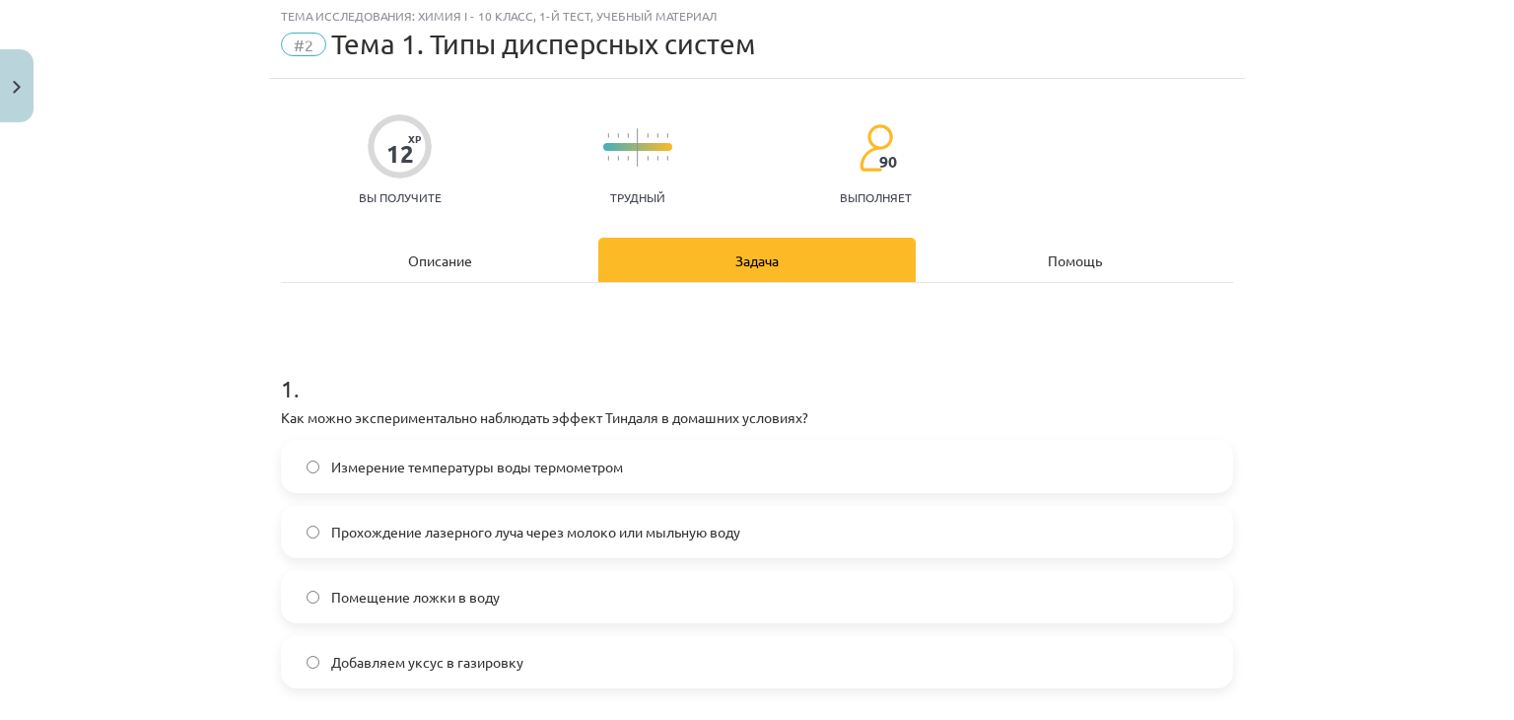
scroll to position [49, 0]
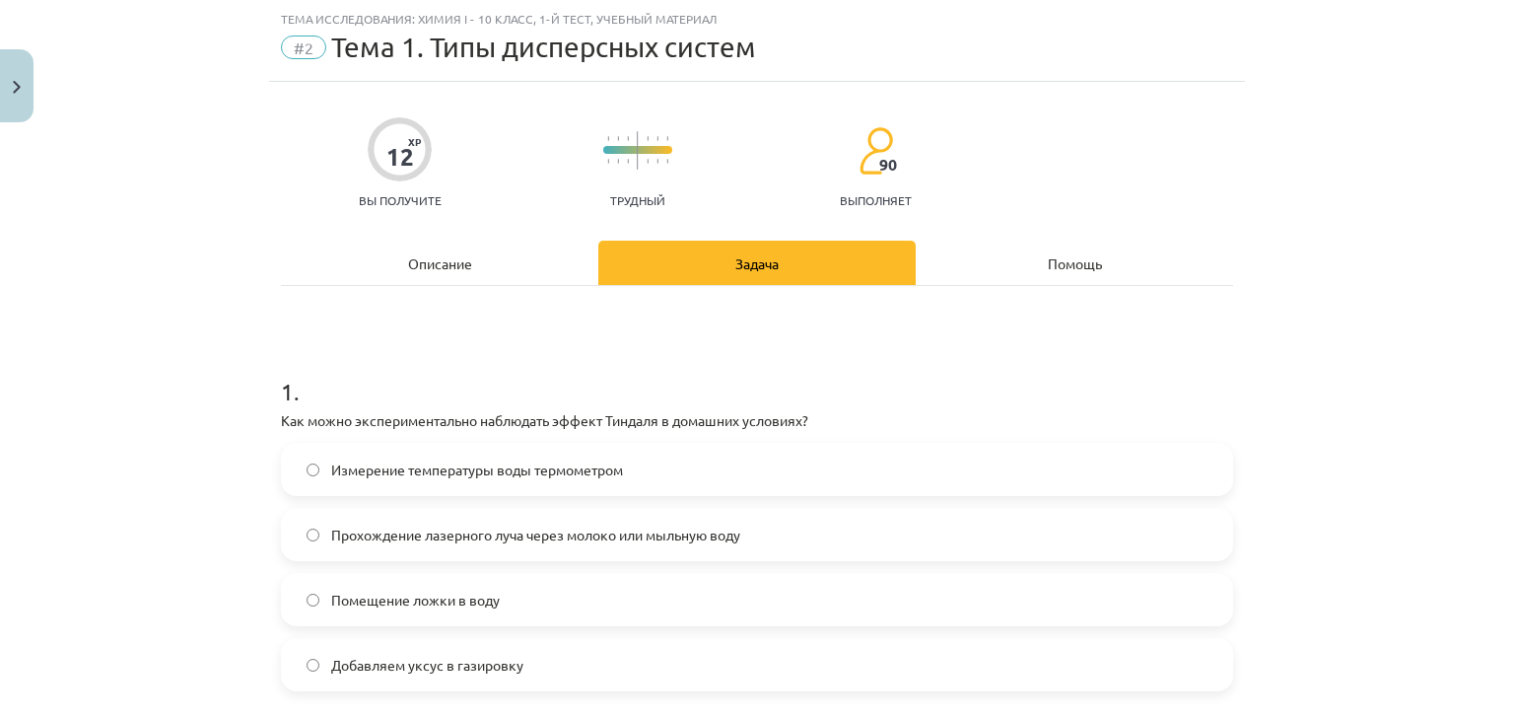
click at [703, 460] on label "Измерение температуры воды термометром" at bounding box center [757, 469] width 948 height 49
click at [783, 531] on label "Прохождение лазерного луча через молоко или мыльную воду" at bounding box center [757, 534] width 948 height 49
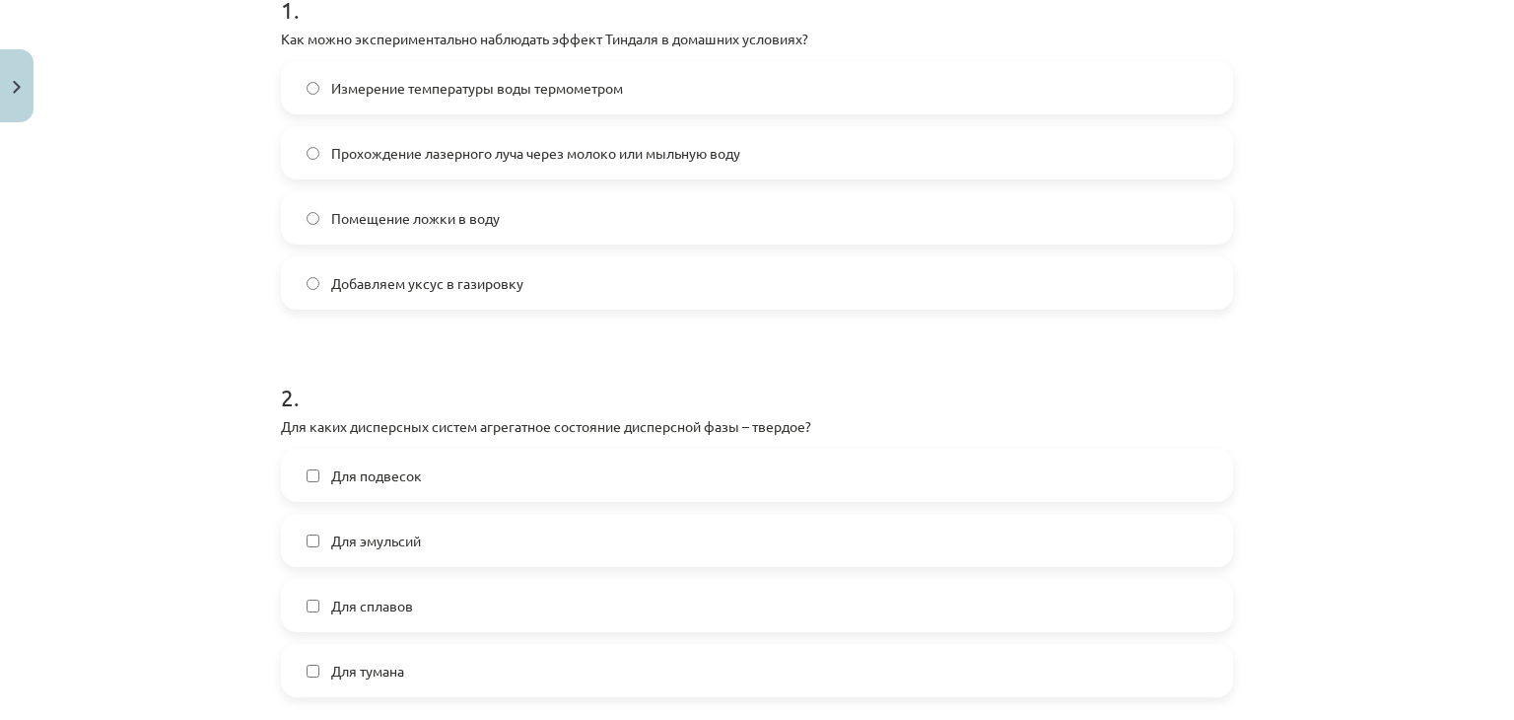
scroll to position [444, 0]
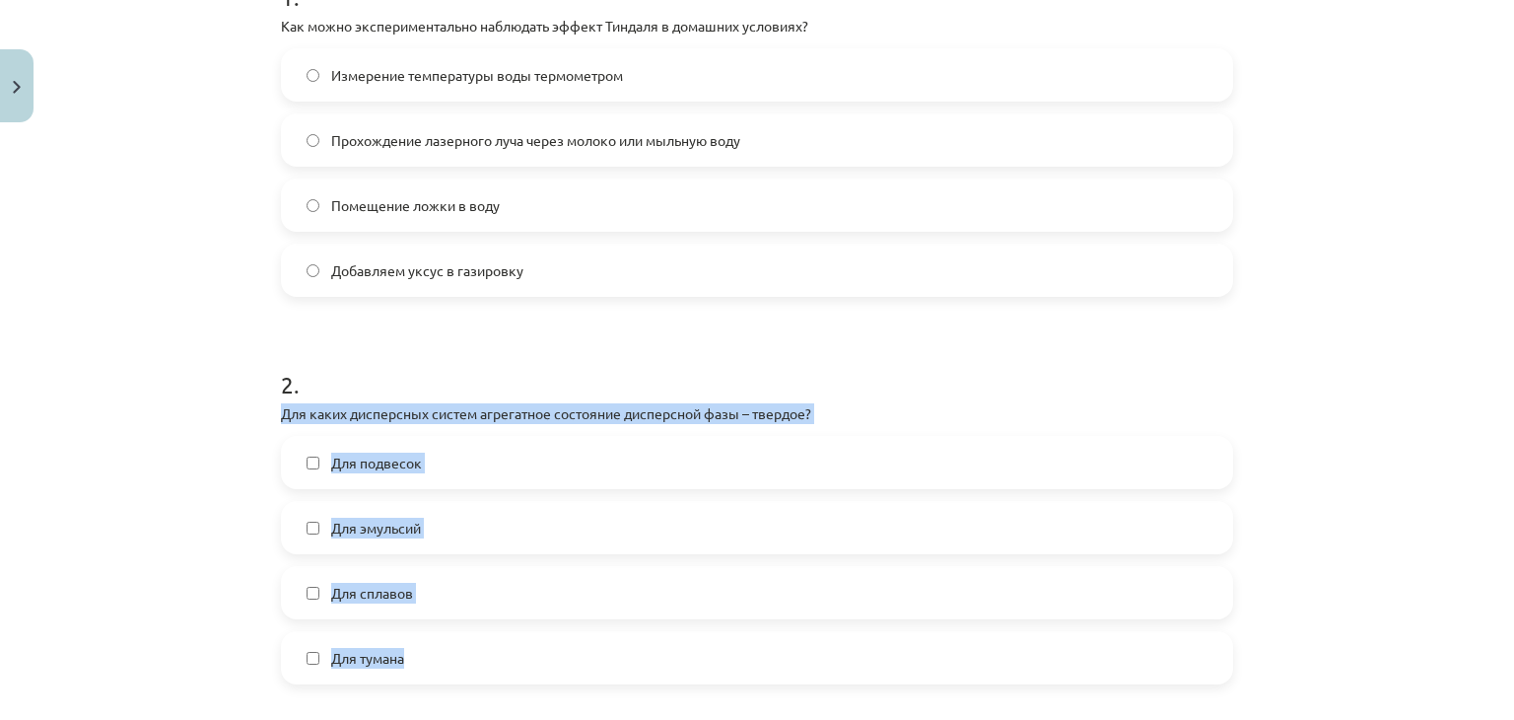
drag, startPoint x: 267, startPoint y: 412, endPoint x: 427, endPoint y: 655, distance: 291.1
click at [431, 657] on div "Тема исследования: Химия I - 10 класс, 1-й тест, учебный материал #2 Тема 1. Ти…" at bounding box center [757, 360] width 1514 height 720
copy div "Для каких дисперсных систем агрегатное состояние дисперсной фазы – твердое? Для…"
click at [315, 583] on label "Для сплавов" at bounding box center [757, 592] width 948 height 49
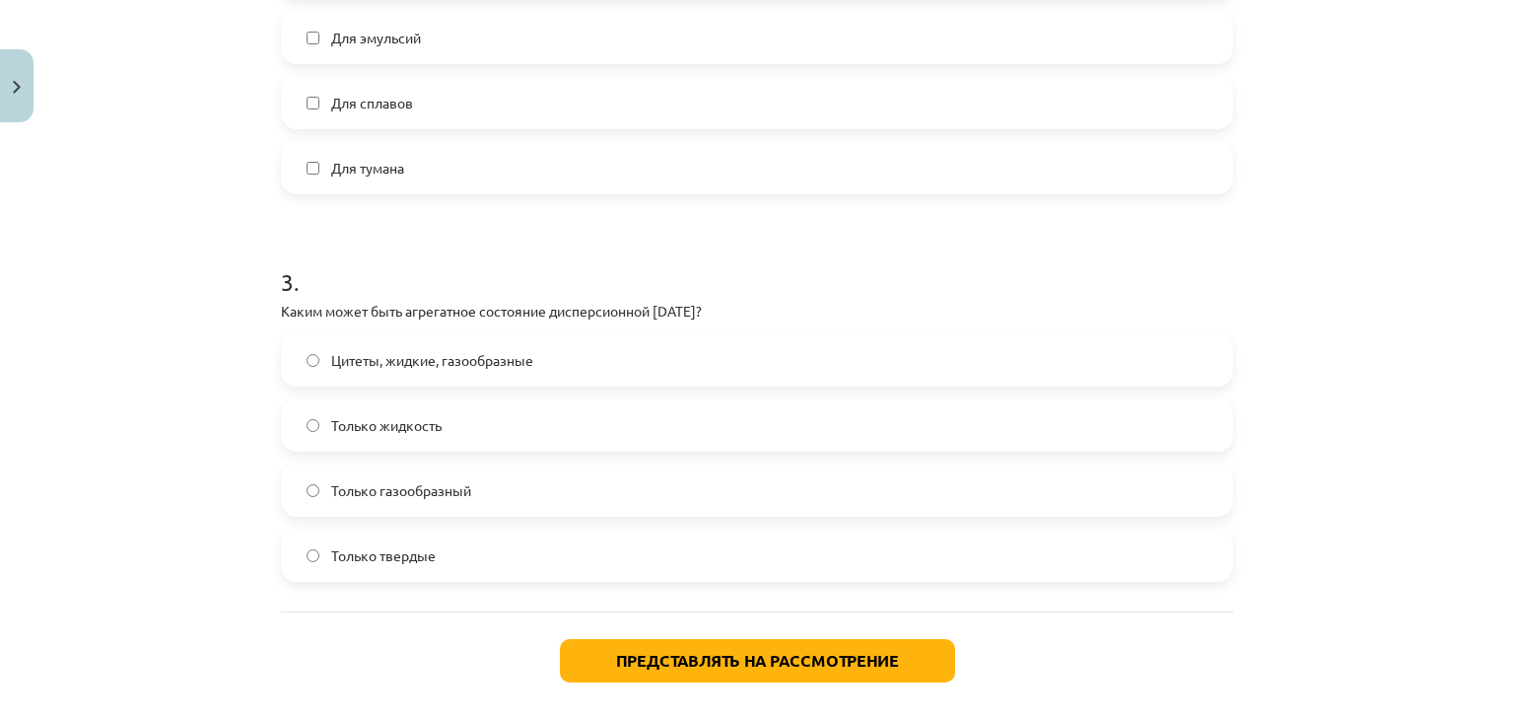
scroll to position [936, 0]
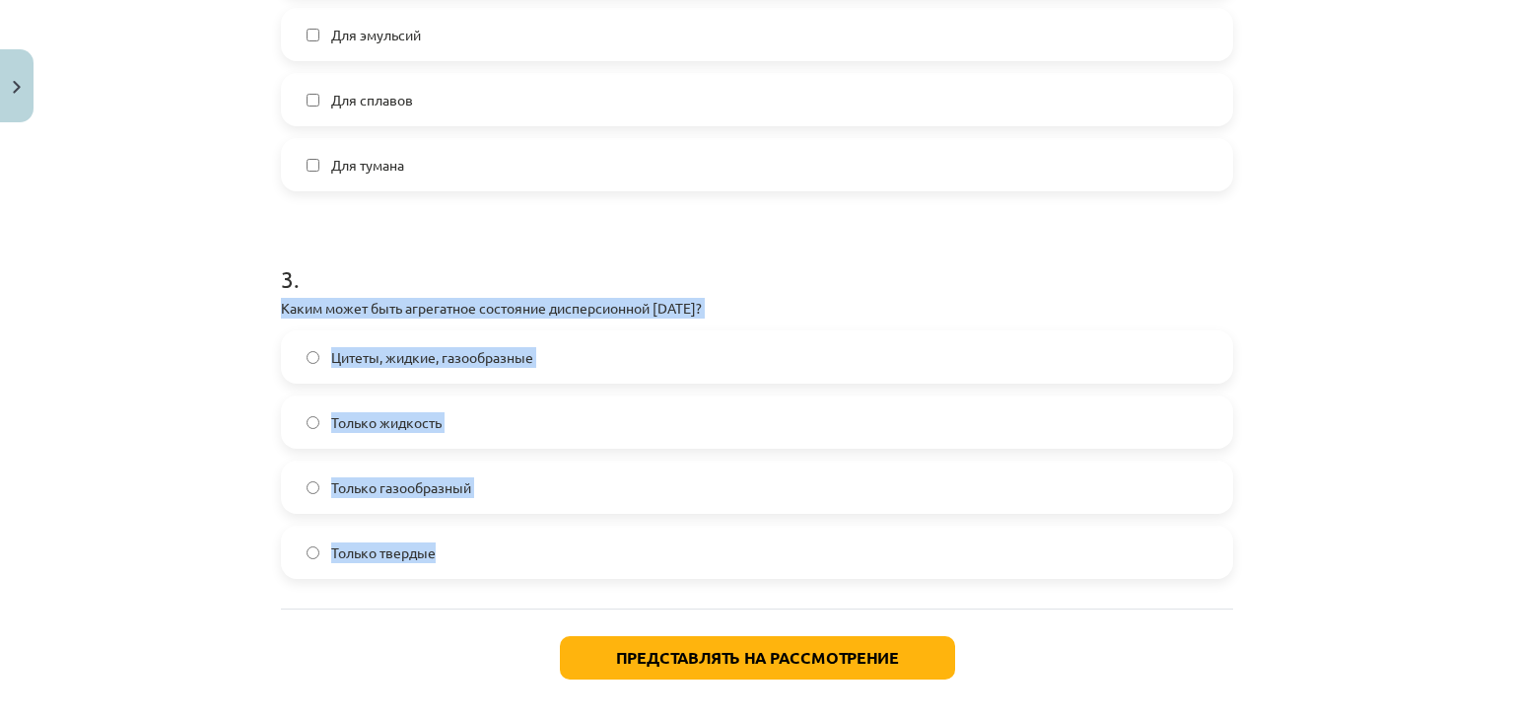
drag, startPoint x: 264, startPoint y: 299, endPoint x: 455, endPoint y: 575, distance: 335.7
copy div "Каким может быть агрегатное состояние дисперсионной [DATE]? Цитеты, жидкие, газ…"
click at [584, 352] on label "Цитеты, жидкие, газообразные" at bounding box center [757, 356] width 948 height 49
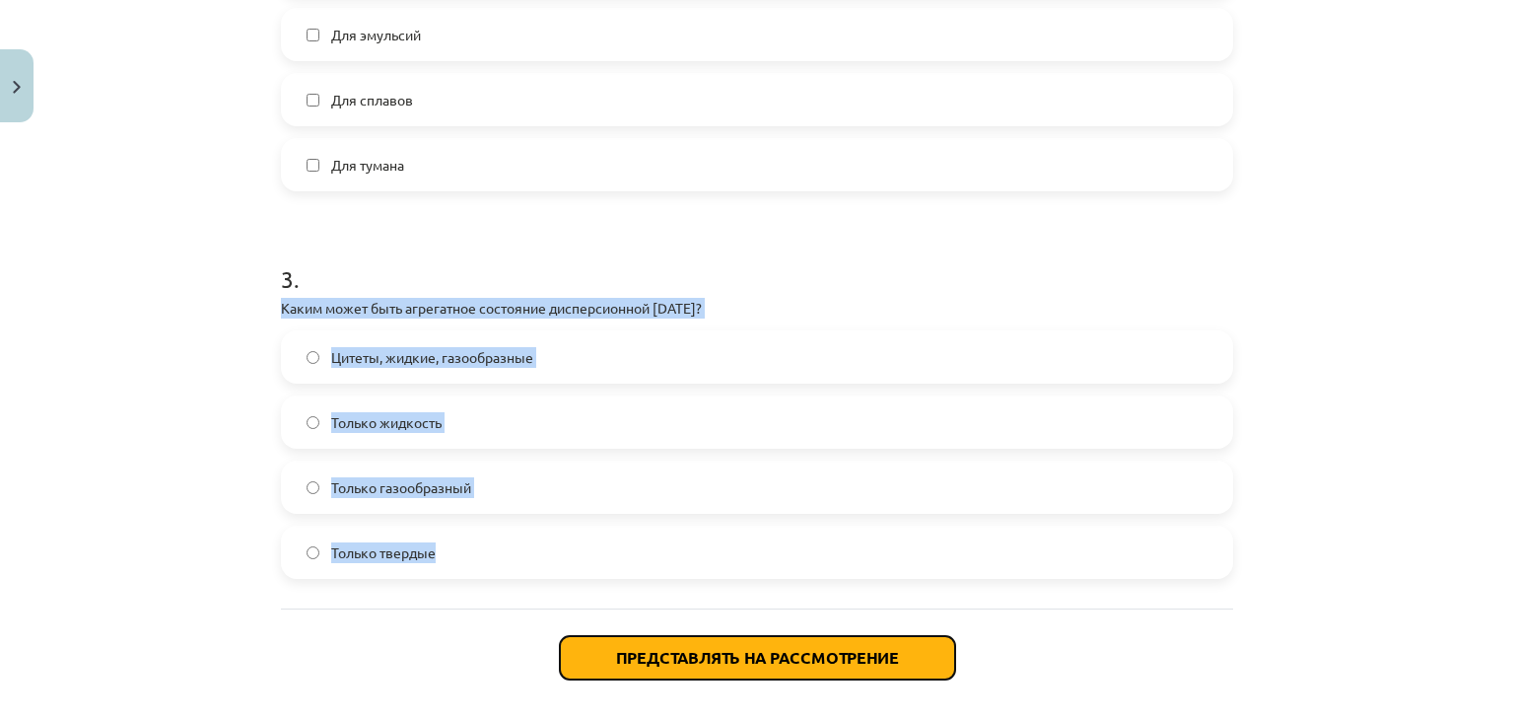
click at [662, 657] on font "Представлять на рассмотрение" at bounding box center [757, 657] width 283 height 21
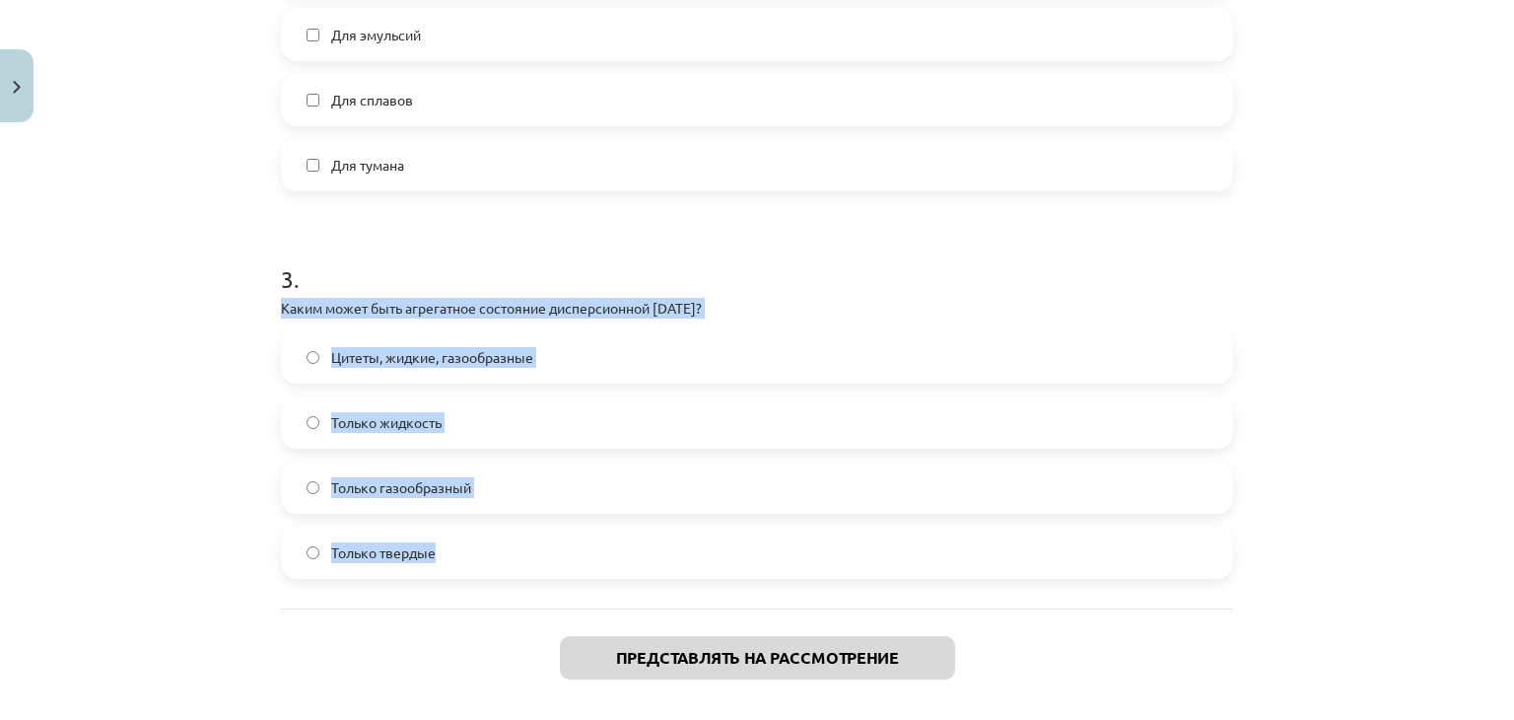
click at [176, 395] on div "Тема исследования: Химия I - 10 класс, 1-й тест, учебный материал #2 Тема 1. Ти…" at bounding box center [757, 360] width 1514 height 720
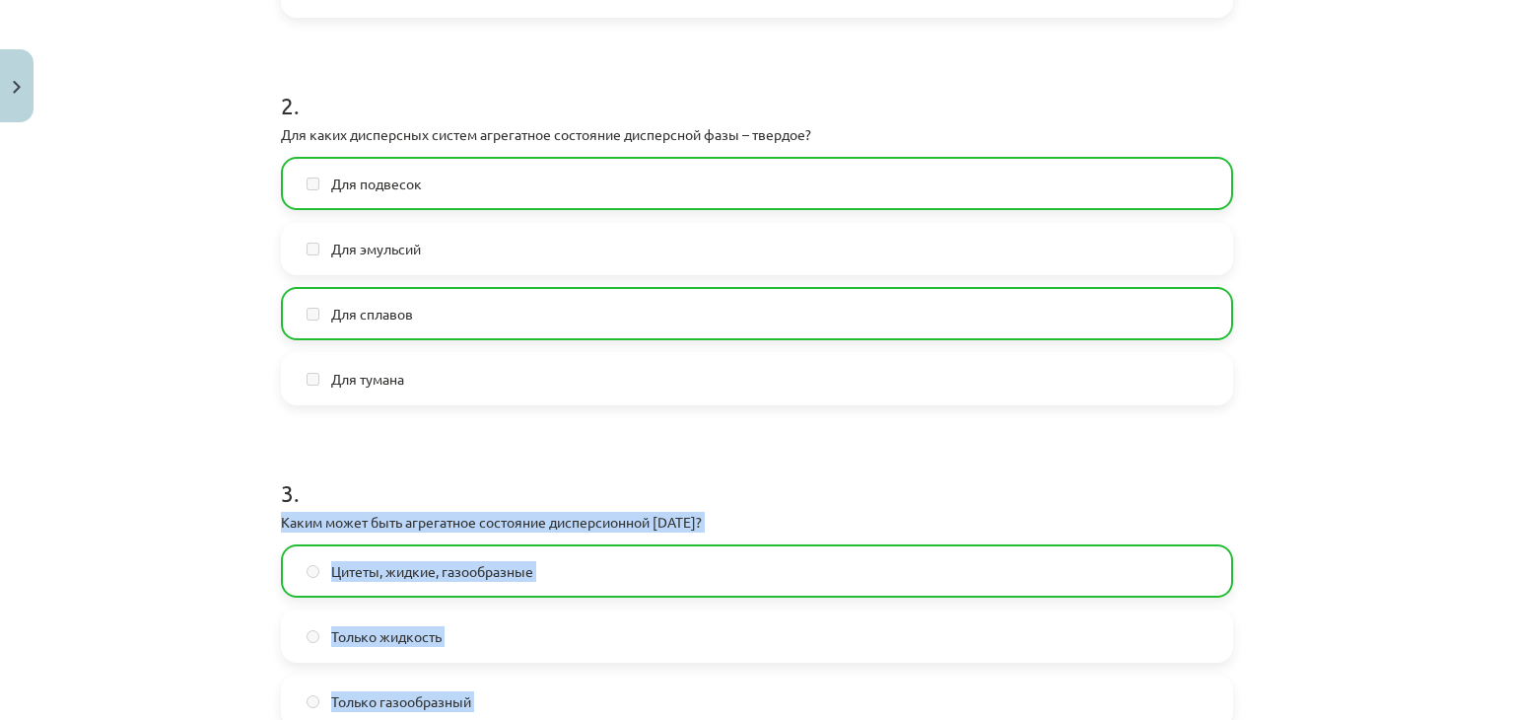
scroll to position [1024, 0]
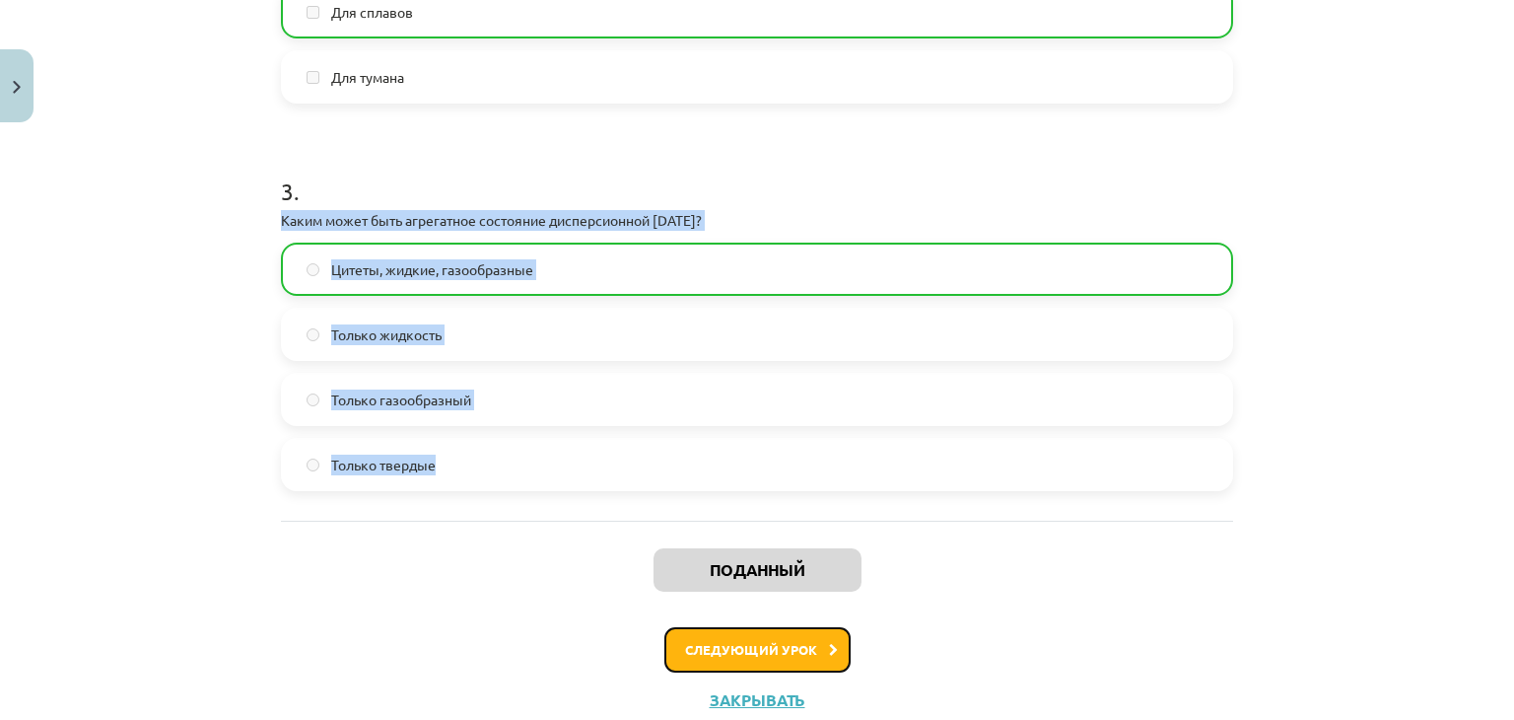
click at [725, 648] on font "Следующий урок" at bounding box center [751, 649] width 132 height 17
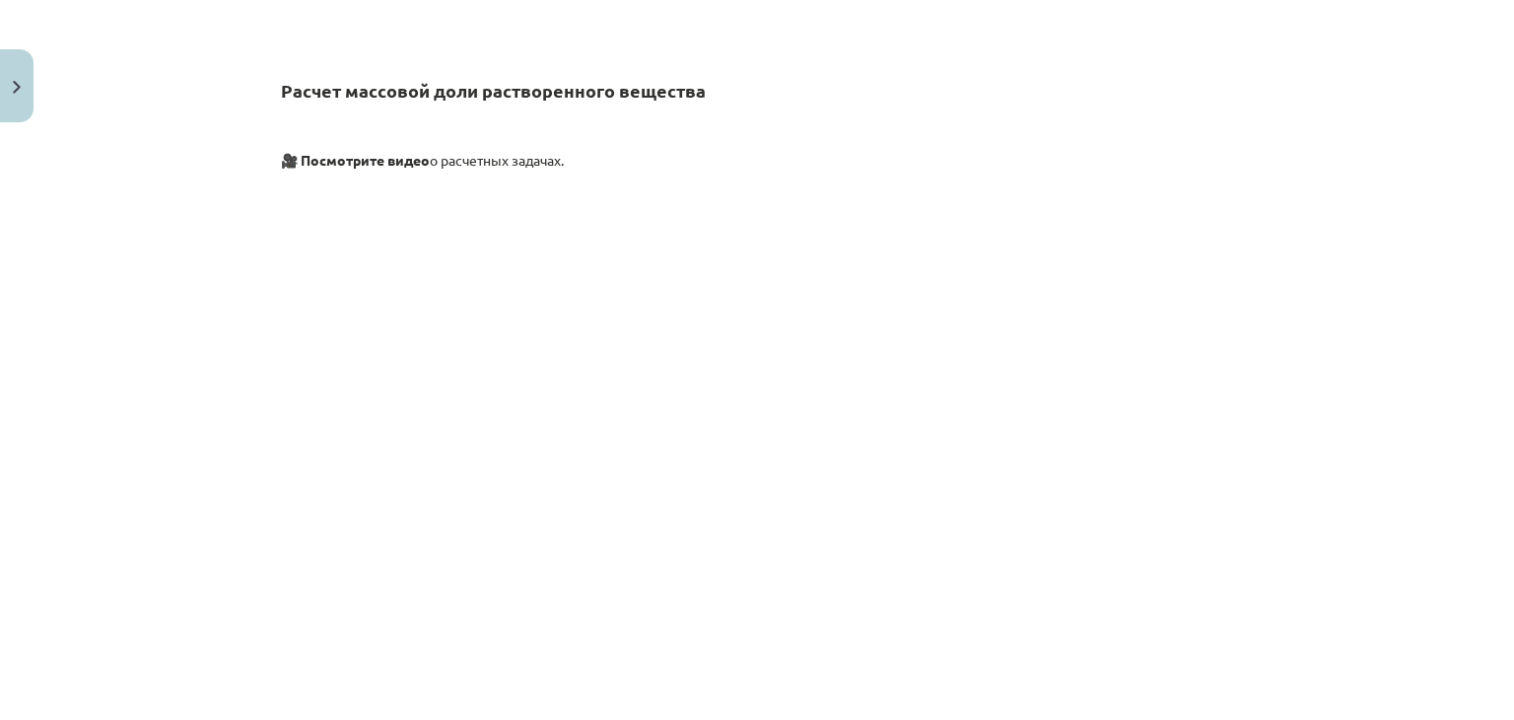
scroll to position [8069, 0]
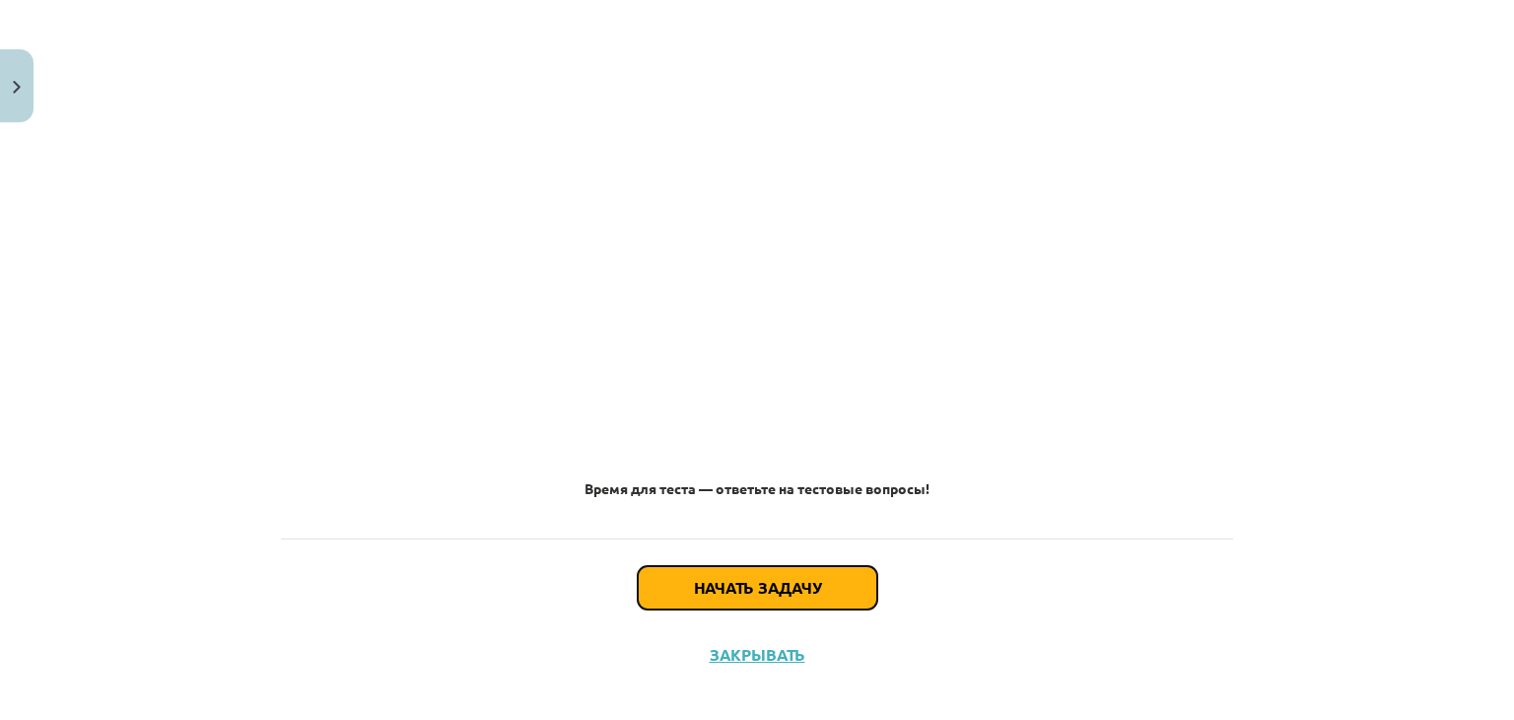
click at [725, 577] on font "Начать задачу" at bounding box center [757, 587] width 127 height 21
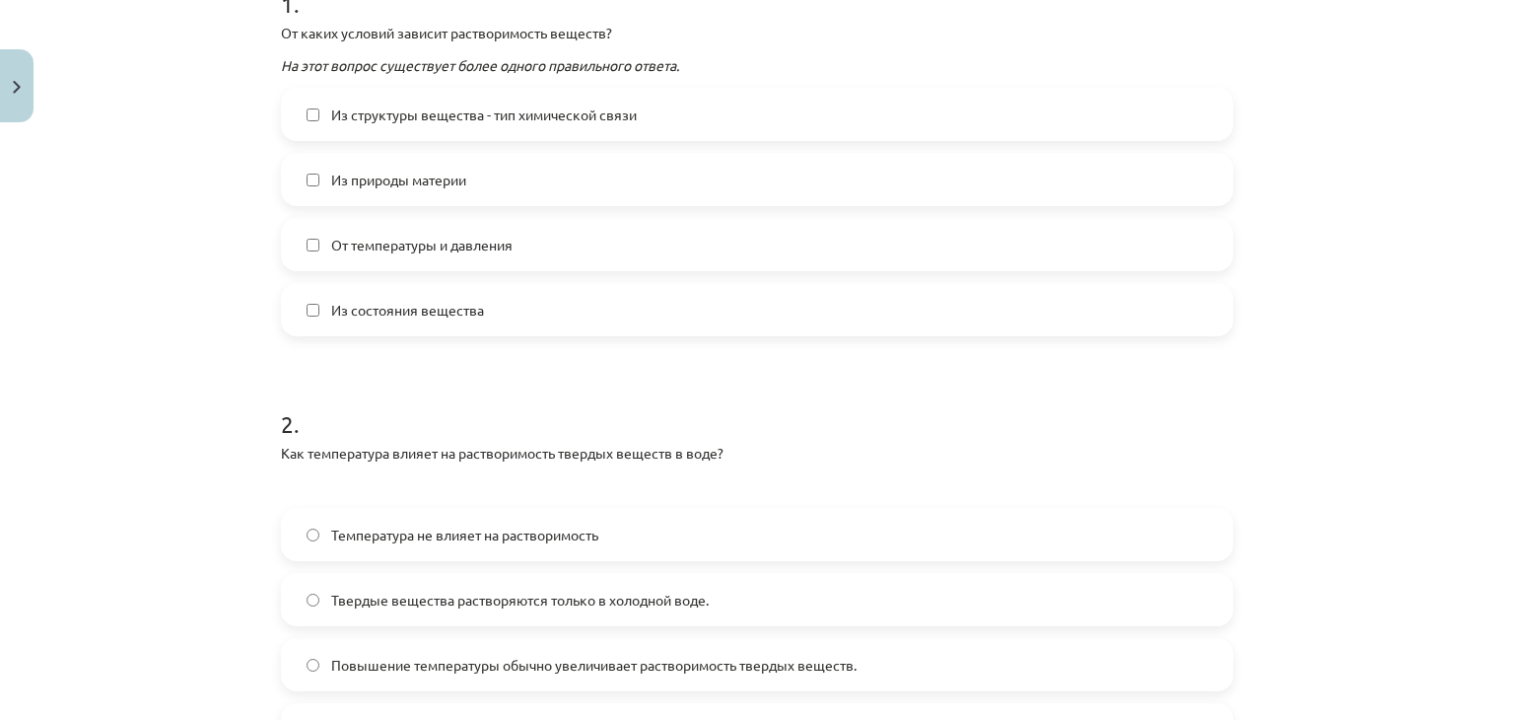
scroll to position [587, 0]
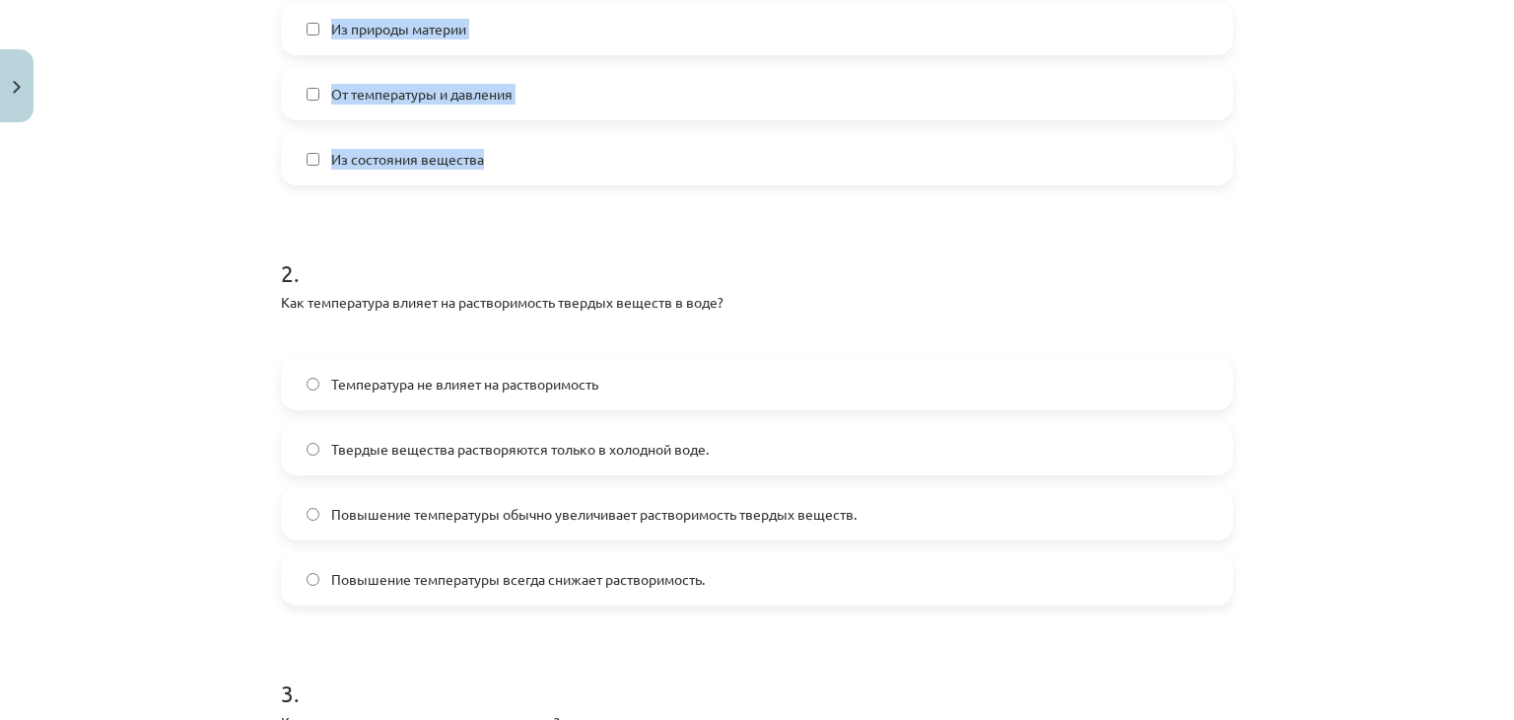
drag, startPoint x: 259, startPoint y: 383, endPoint x: 609, endPoint y: 144, distance: 424.0
click at [609, 144] on div "Тема исследования: Химия I - 10 класс, 1-й тест, учебный материал #3 Тема 2. Ра…" at bounding box center [757, 360] width 1514 height 720
copy div "1 . От каких условий зависит растворимость веществ? На этот вопрос существует б…"
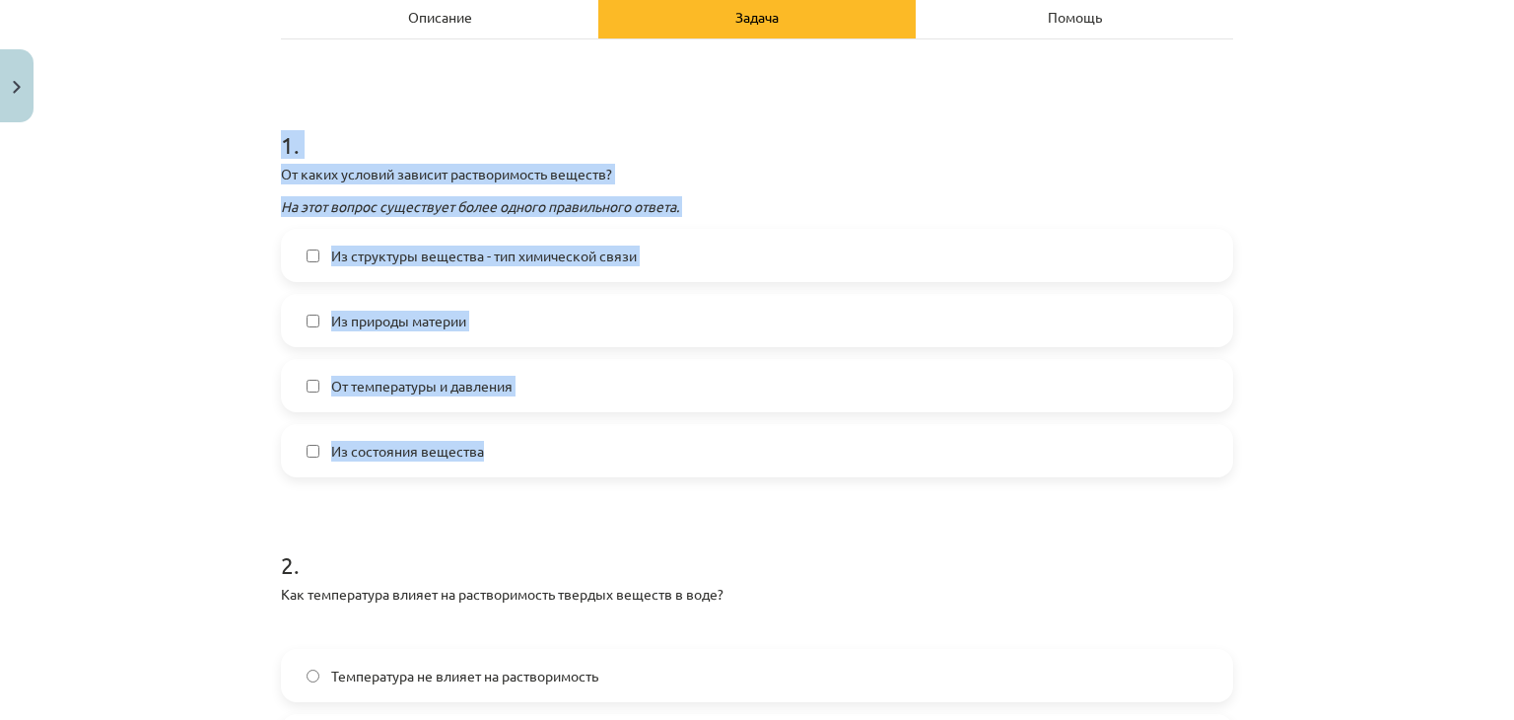
scroll to position [292, 0]
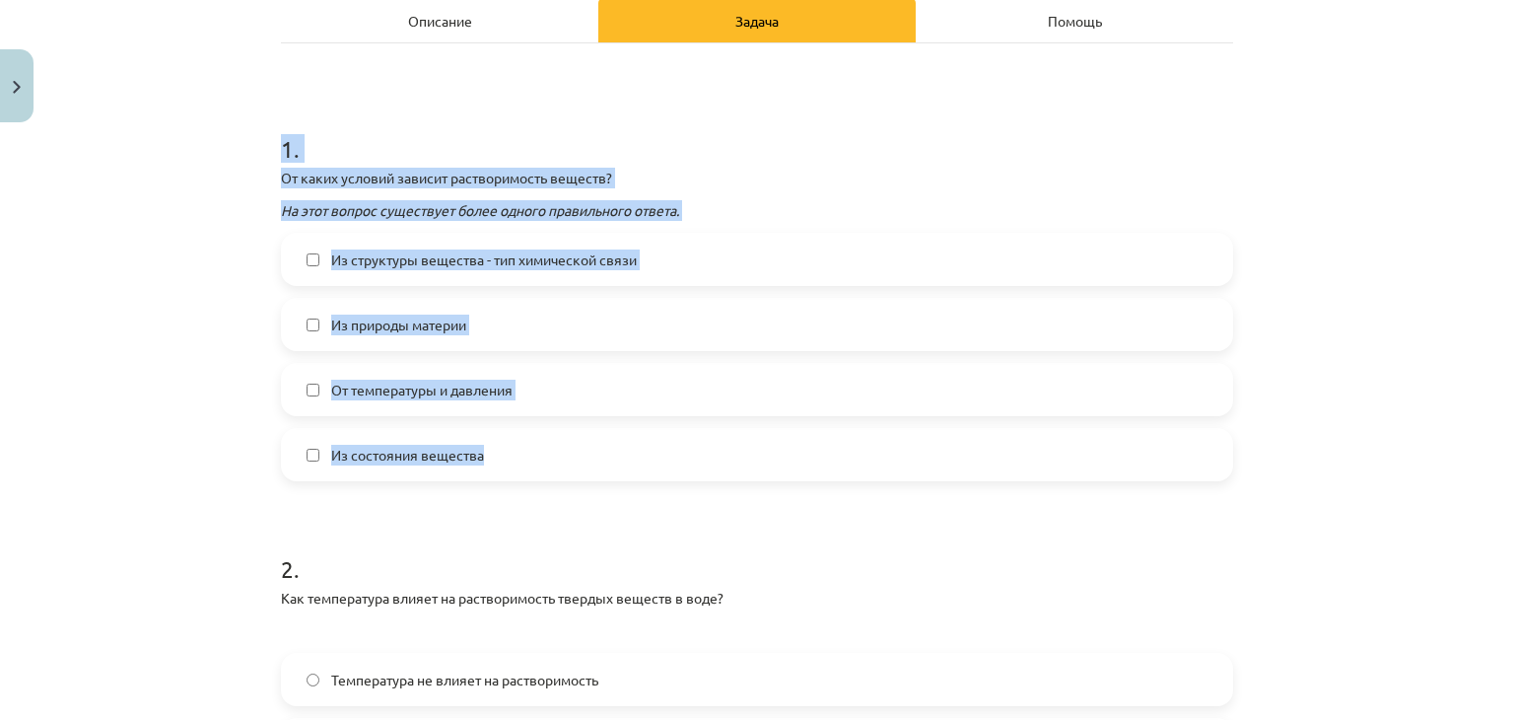
click at [705, 252] on label "Из структуры вещества - тип химической связи" at bounding box center [757, 259] width 948 height 49
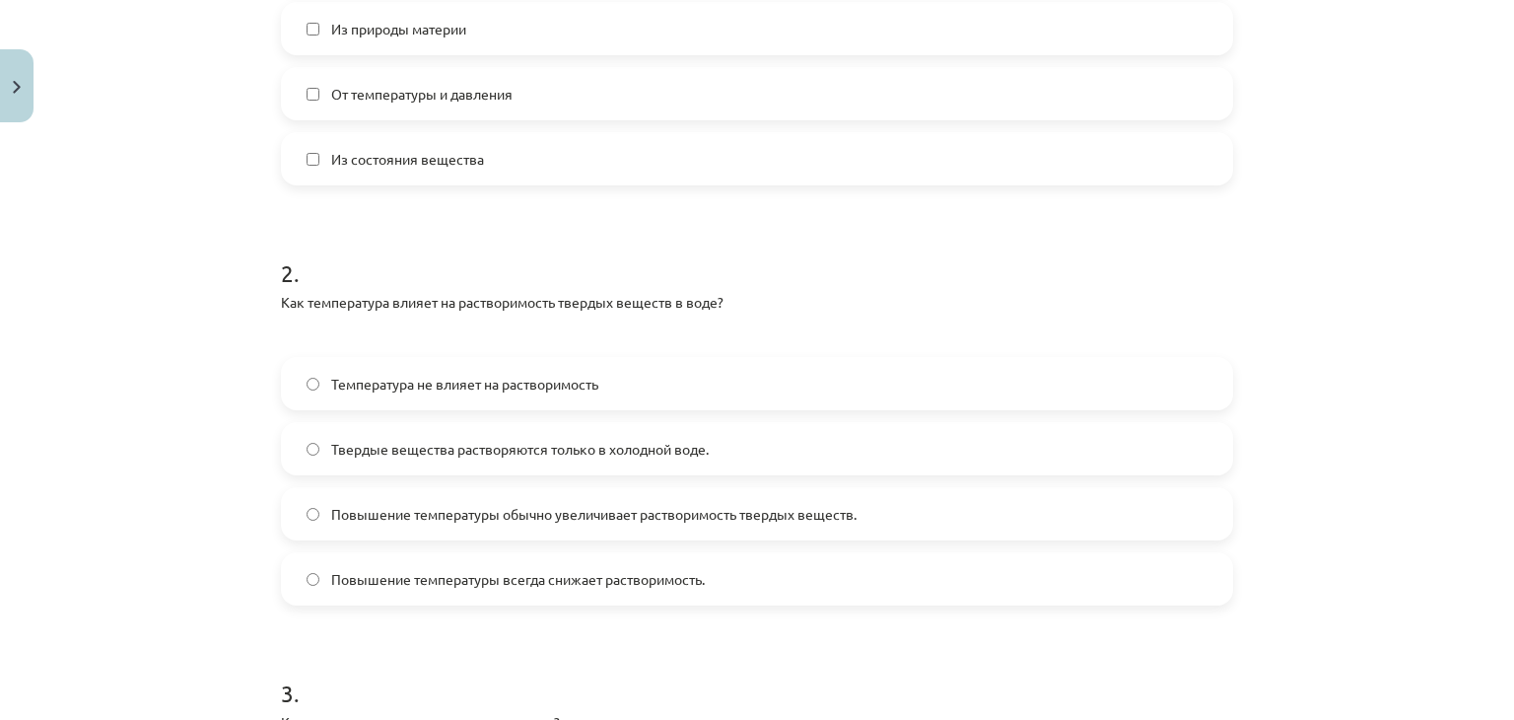
scroll to position [587, 0]
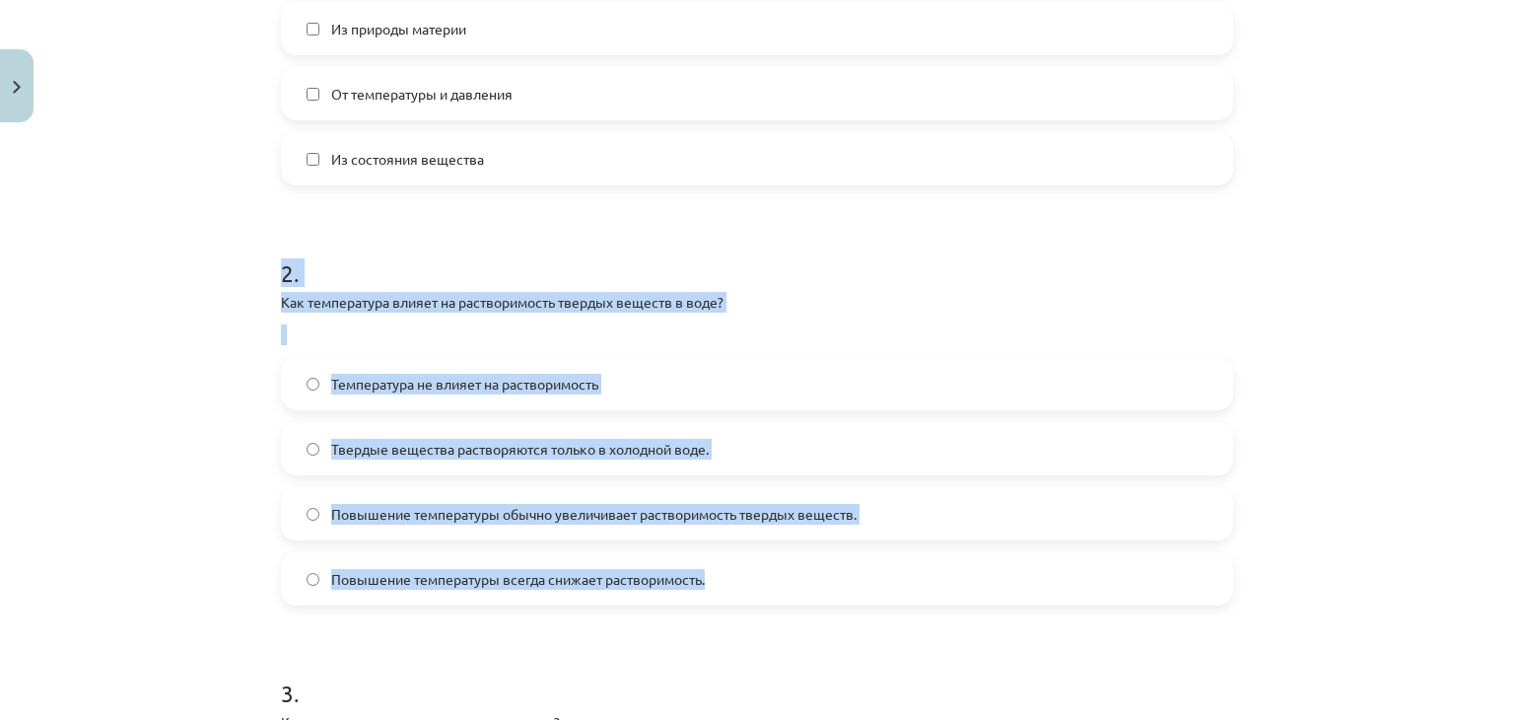
drag, startPoint x: 279, startPoint y: 252, endPoint x: 770, endPoint y: 585, distance: 593.2
copy div "2 . Как температура влияет на растворимость твердых веществ в воде? Температура…"
click at [743, 573] on label "Повышение температуры всегда снижает растворимость." at bounding box center [757, 578] width 948 height 49
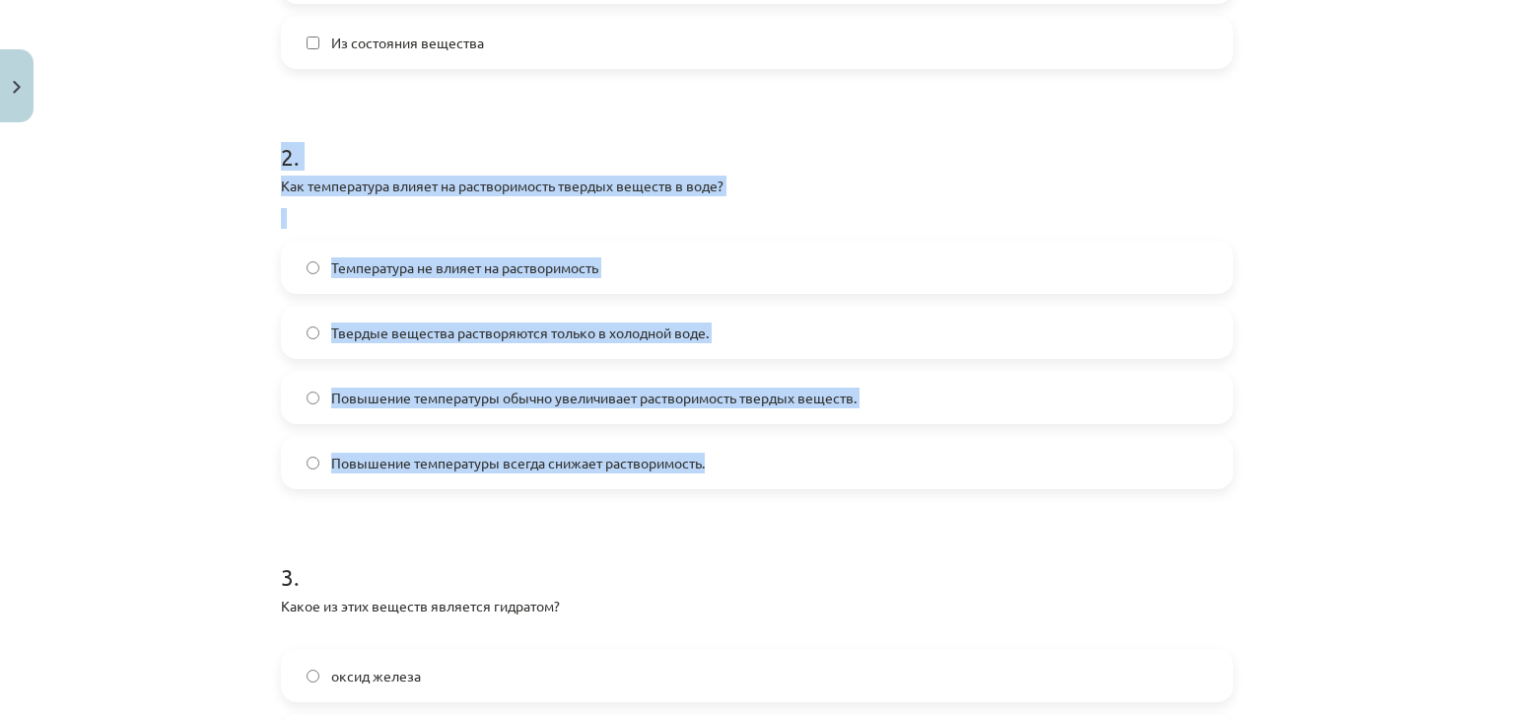
scroll to position [1080, 0]
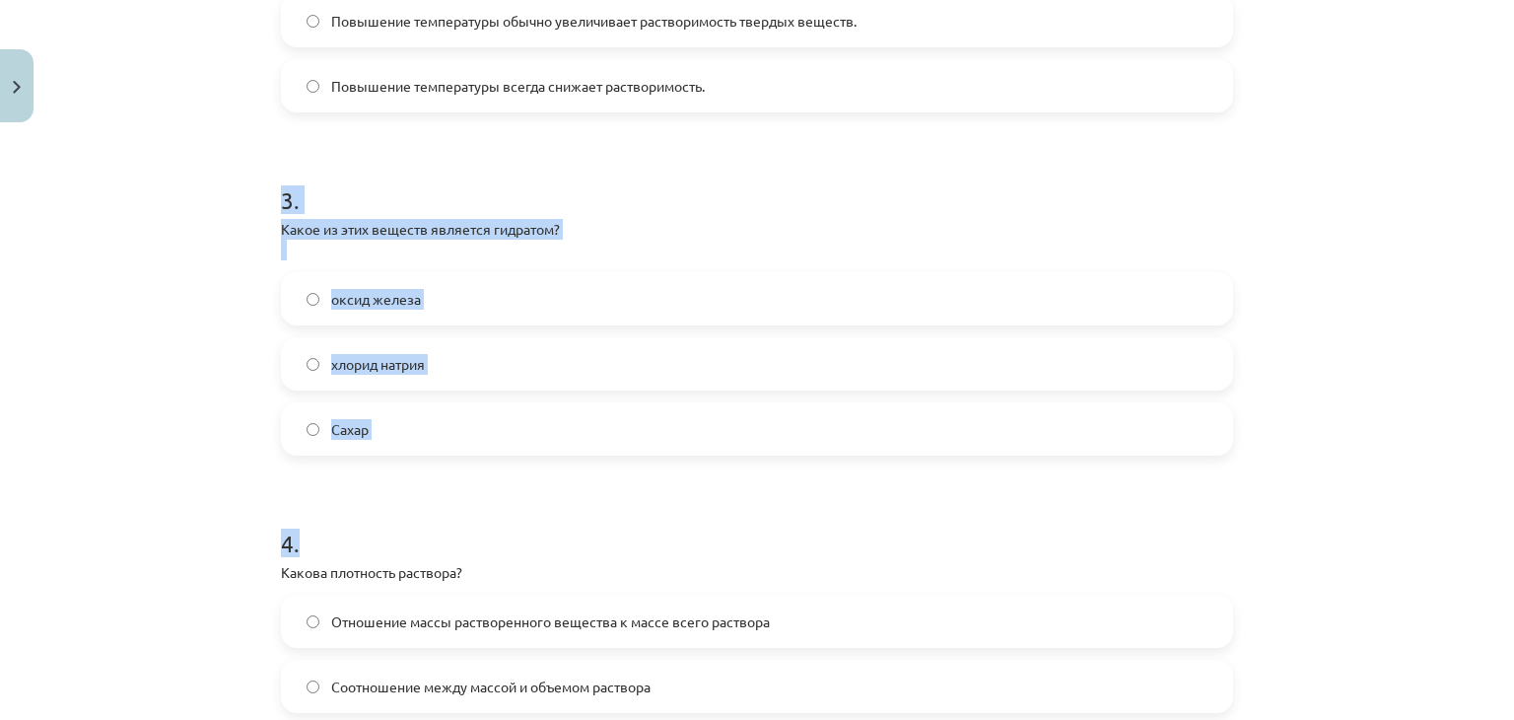
drag, startPoint x: 290, startPoint y: 209, endPoint x: 453, endPoint y: 508, distance: 340.5
click at [158, 325] on div "Тема исследования: Химия I - 10 класс, 1-й тест, учебный материал #3 Тема 2. Ра…" at bounding box center [757, 360] width 1514 height 720
click at [193, 175] on div "Тема исследования: Химия I - 10 класс, 1-й тест, учебный материал #3 Тема 2. Ра…" at bounding box center [757, 360] width 1514 height 720
click at [171, 160] on div "Тема исследования: Химия I - 10 класс, 1-й тест, учебный материал #3 Тема 2. Ра…" at bounding box center [757, 360] width 1514 height 720
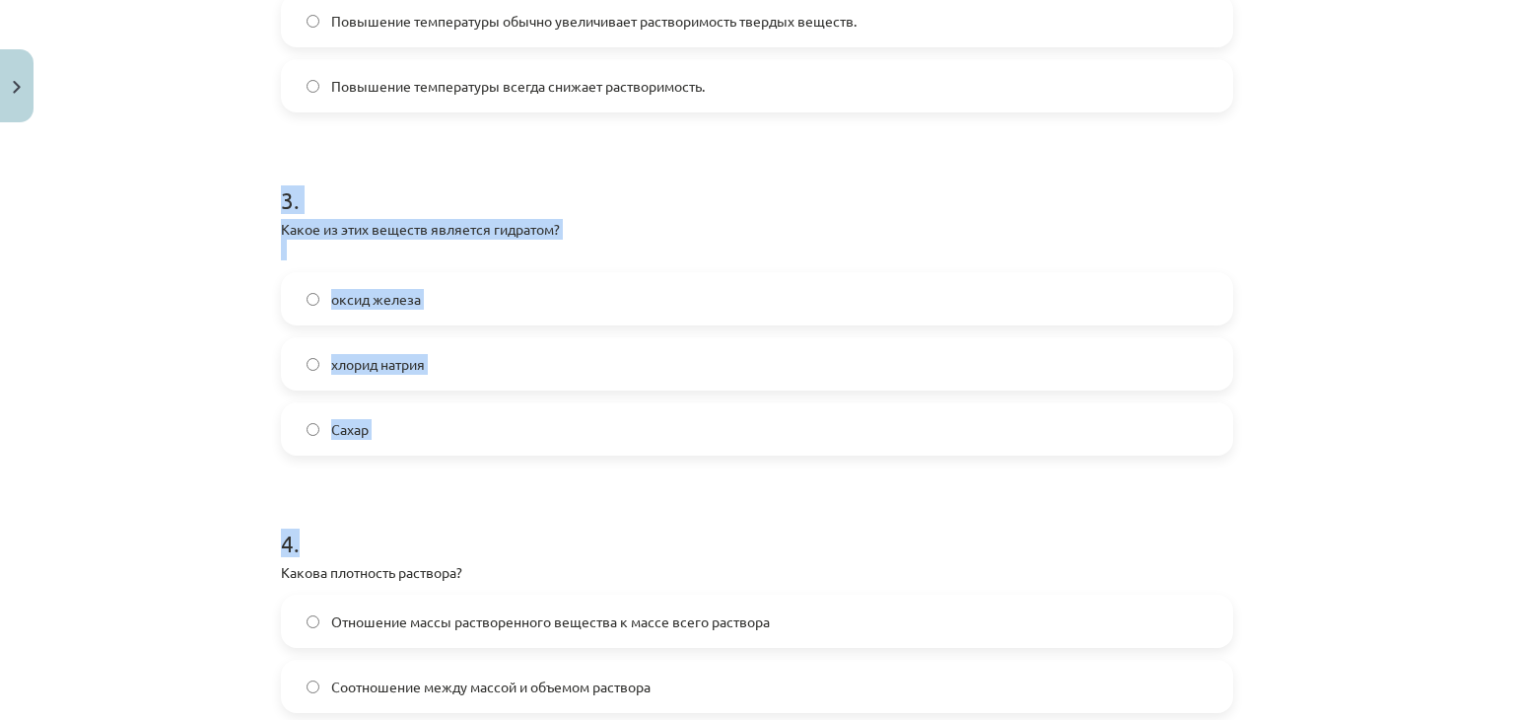
click at [171, 161] on div "Тема исследования: Химия I - 10 класс, 1-й тест, учебный материал #3 Тема 2. Ра…" at bounding box center [757, 360] width 1514 height 720
click at [189, 165] on div "Тема исследования: Химия I - 10 класс, 1-й тест, учебный материал #3 Тема 2. Ра…" at bounding box center [757, 360] width 1514 height 720
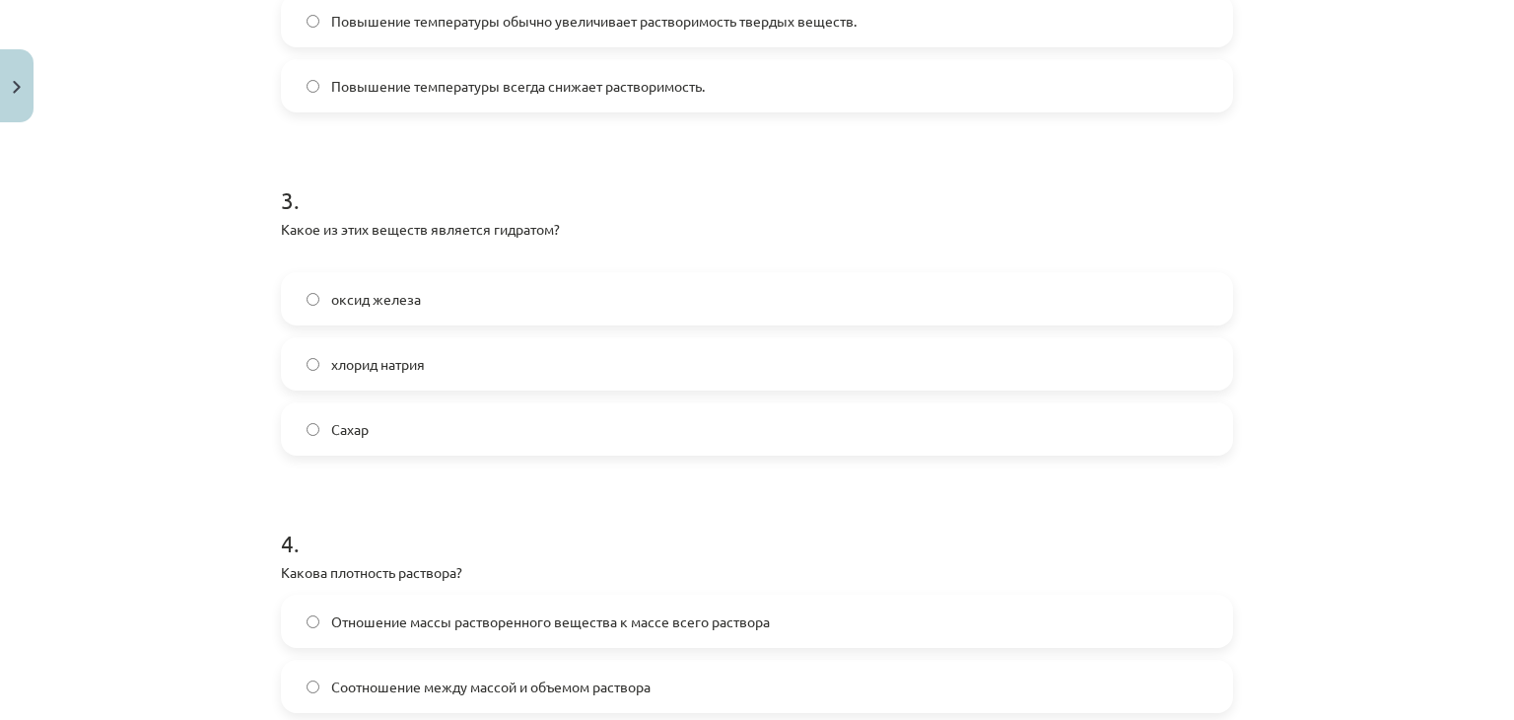
click at [193, 167] on div "Тема исследования: Химия I - 10 класс, 1-й тест, учебный материал #3 Тема 2. Ра…" at bounding box center [757, 360] width 1514 height 720
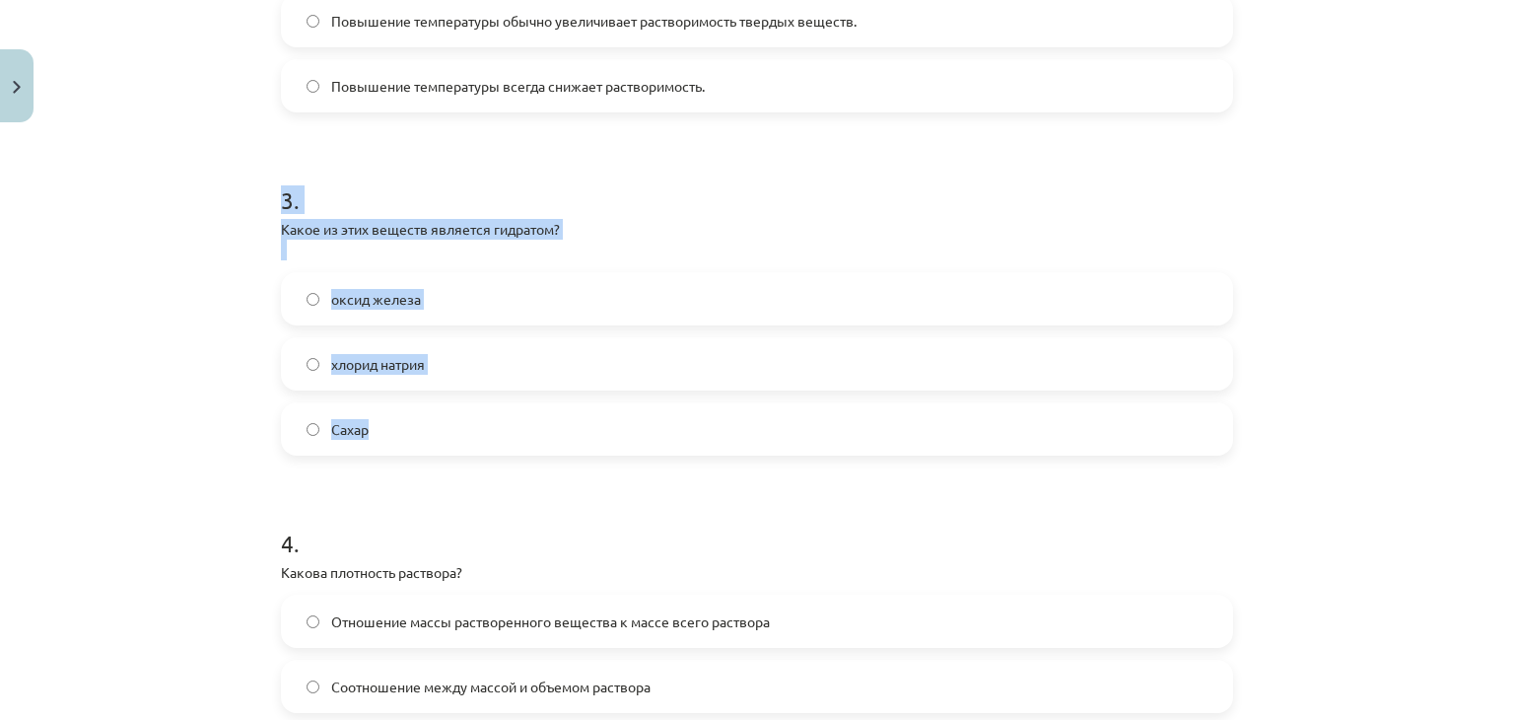
drag, startPoint x: 311, startPoint y: 209, endPoint x: 430, endPoint y: 413, distance: 235.8
click at [430, 413] on div "3 . Какое из этих веществ является гидратом? оксид железа хлорид натрия Сахар" at bounding box center [757, 304] width 952 height 304
copy div "3 . Какое из этих веществ является гидратом? оксид железа хлорид натрия Сахар"
click at [461, 290] on label "оксид железа" at bounding box center [757, 298] width 948 height 49
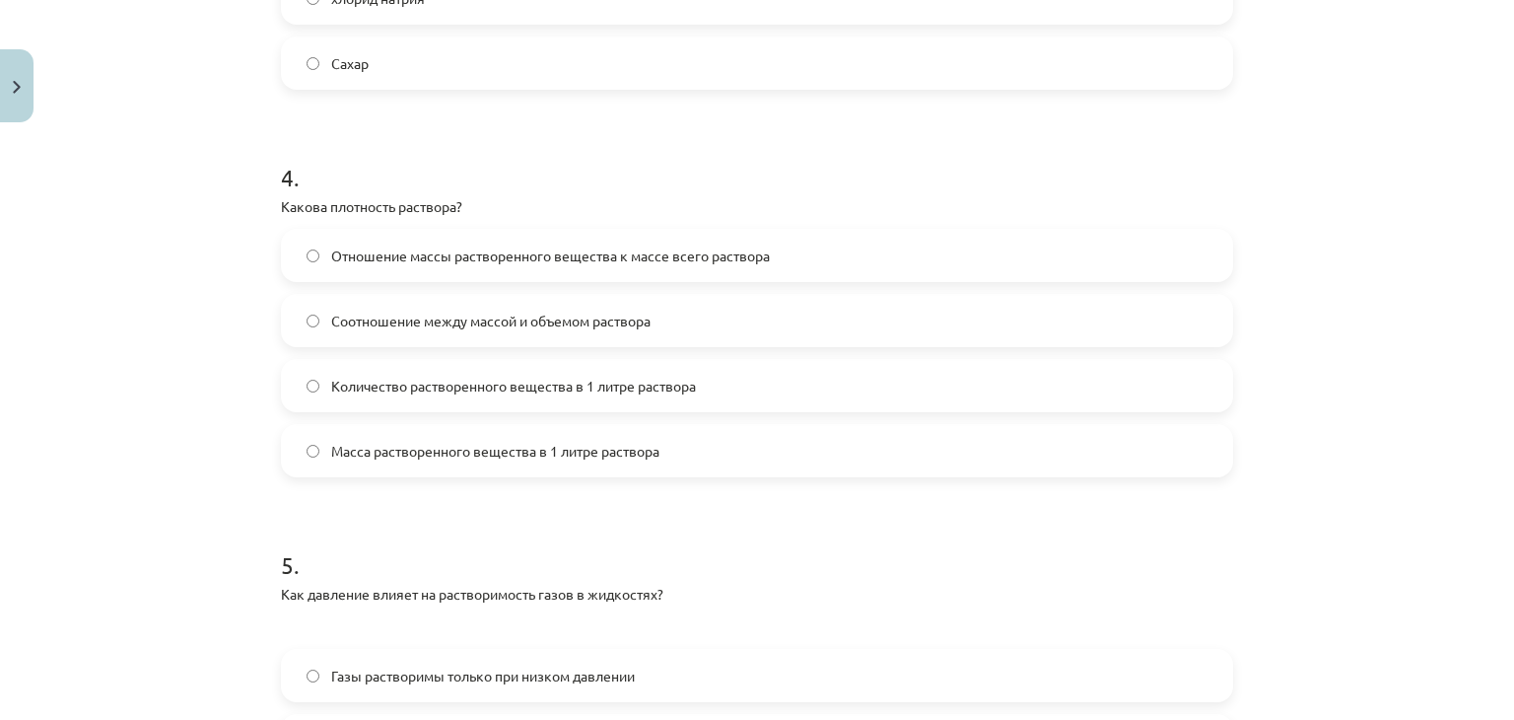
scroll to position [1474, 0]
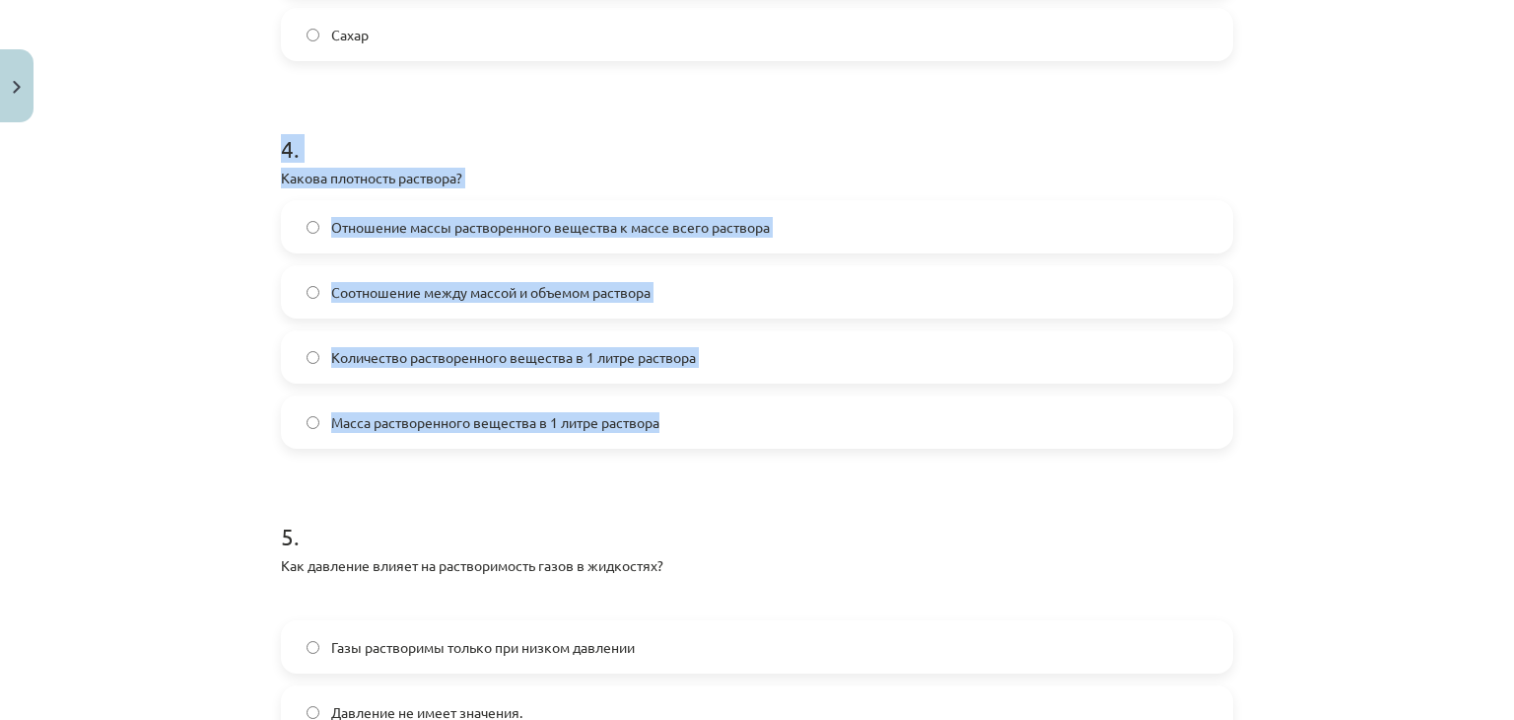
drag, startPoint x: 264, startPoint y: 131, endPoint x: 768, endPoint y: 423, distance: 582.1
click at [769, 424] on div "Тема исследования: Химия I - 10 класс, 1-й тест, учебный материал #3 Тема 2. Ра…" at bounding box center [757, 360] width 1514 height 720
copy div "4 . Какова плотность раствора? Отношение массы растворенного вещества к массе в…"
click at [283, 281] on label "Соотношение между массой и объемом раствора" at bounding box center [757, 291] width 948 height 49
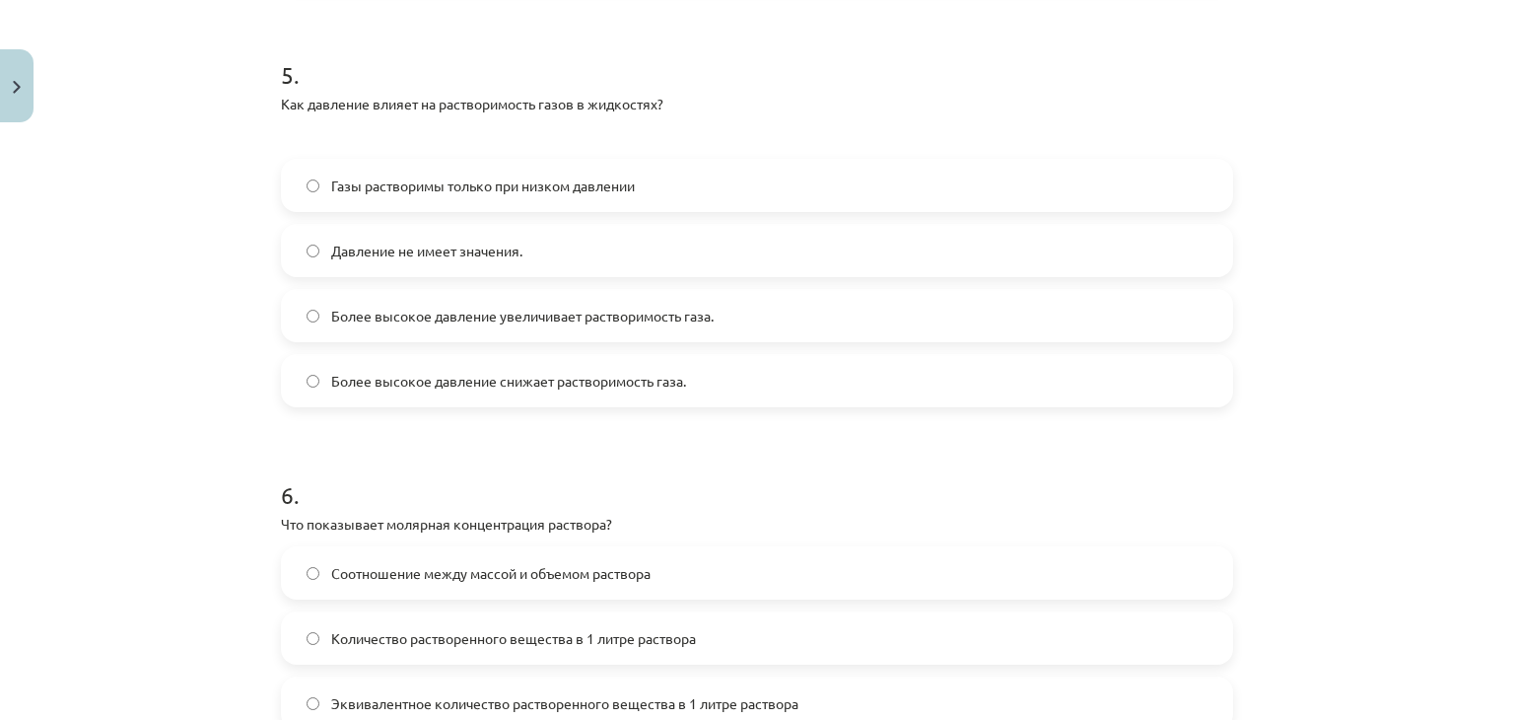
scroll to position [1770, 0]
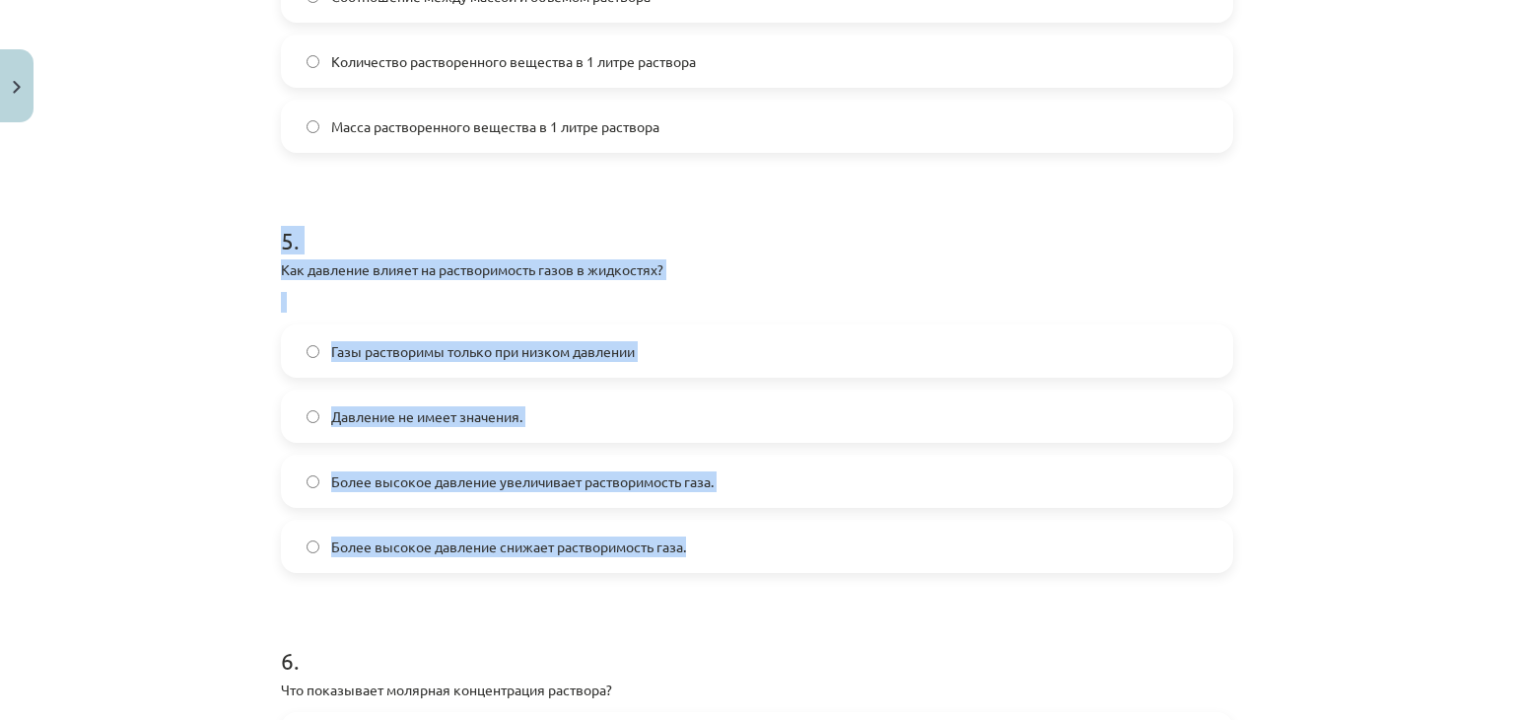
drag, startPoint x: 249, startPoint y: 202, endPoint x: 745, endPoint y: 546, distance: 603.4
click at [745, 546] on div "Тема исследования: Химия I - 10 класс, 1-й тест, учебный материал #3 Тема 2. Ра…" at bounding box center [757, 360] width 1514 height 720
copy div "5 . Как давление влияет на растворимость газов в жидкостях? Газы растворимы тол…"
click at [749, 486] on label "Более высокое давление увеличивает растворимость газа." at bounding box center [757, 480] width 948 height 49
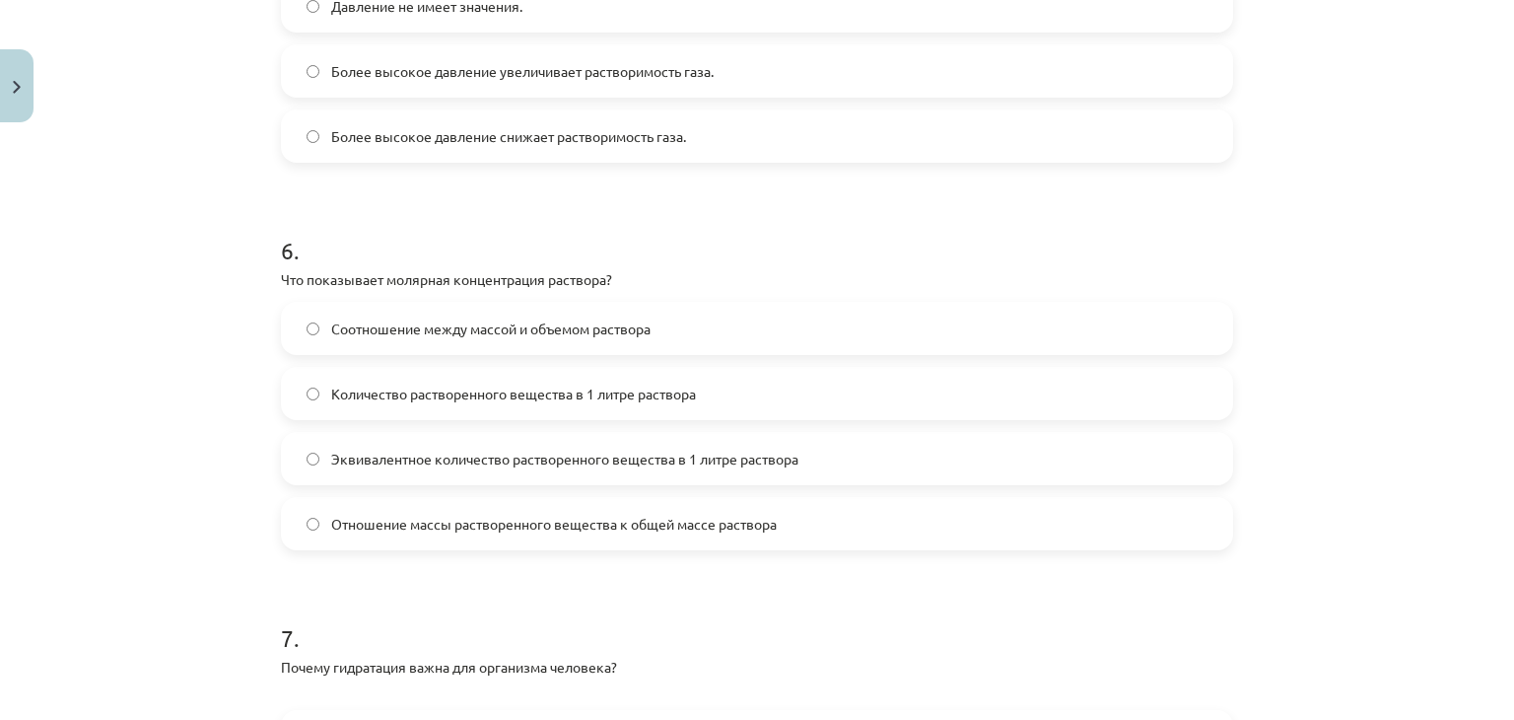
scroll to position [2263, 0]
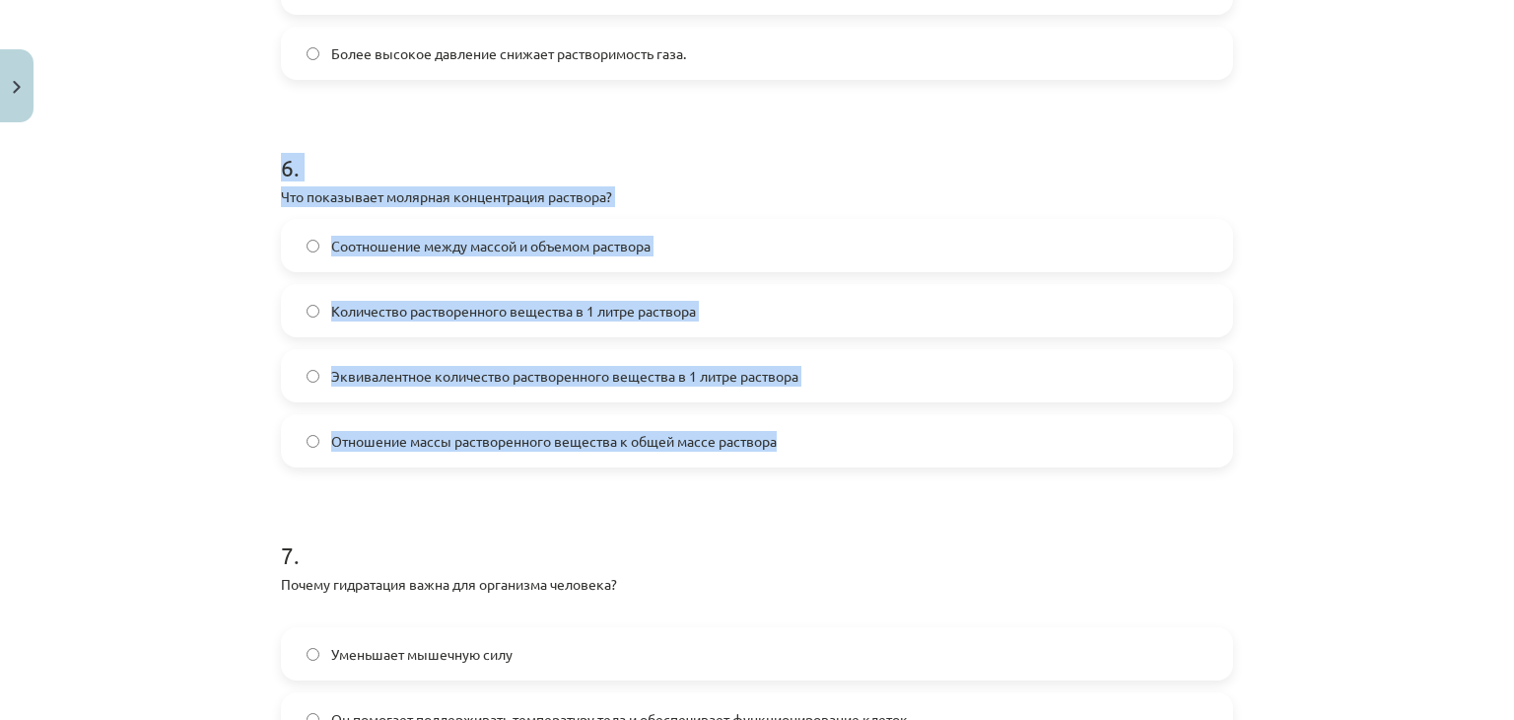
drag, startPoint x: 262, startPoint y: 140, endPoint x: 823, endPoint y: 432, distance: 632.2
copy div "6 . Что показывает молярная концентрация раствора? Соотношение между массой и о…"
click at [730, 319] on label "Количество растворенного вещества в 1 литре раствора" at bounding box center [757, 310] width 948 height 49
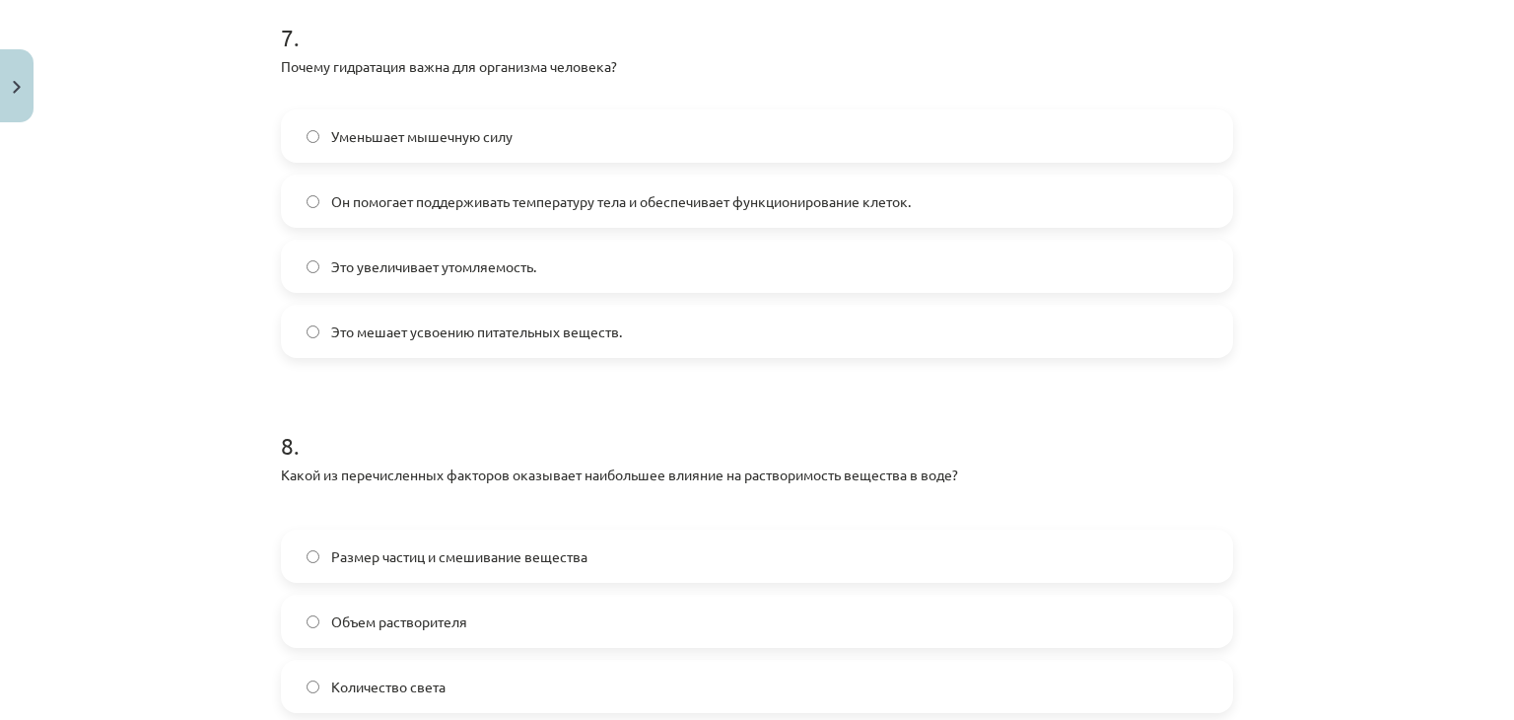
scroll to position [2657, 0]
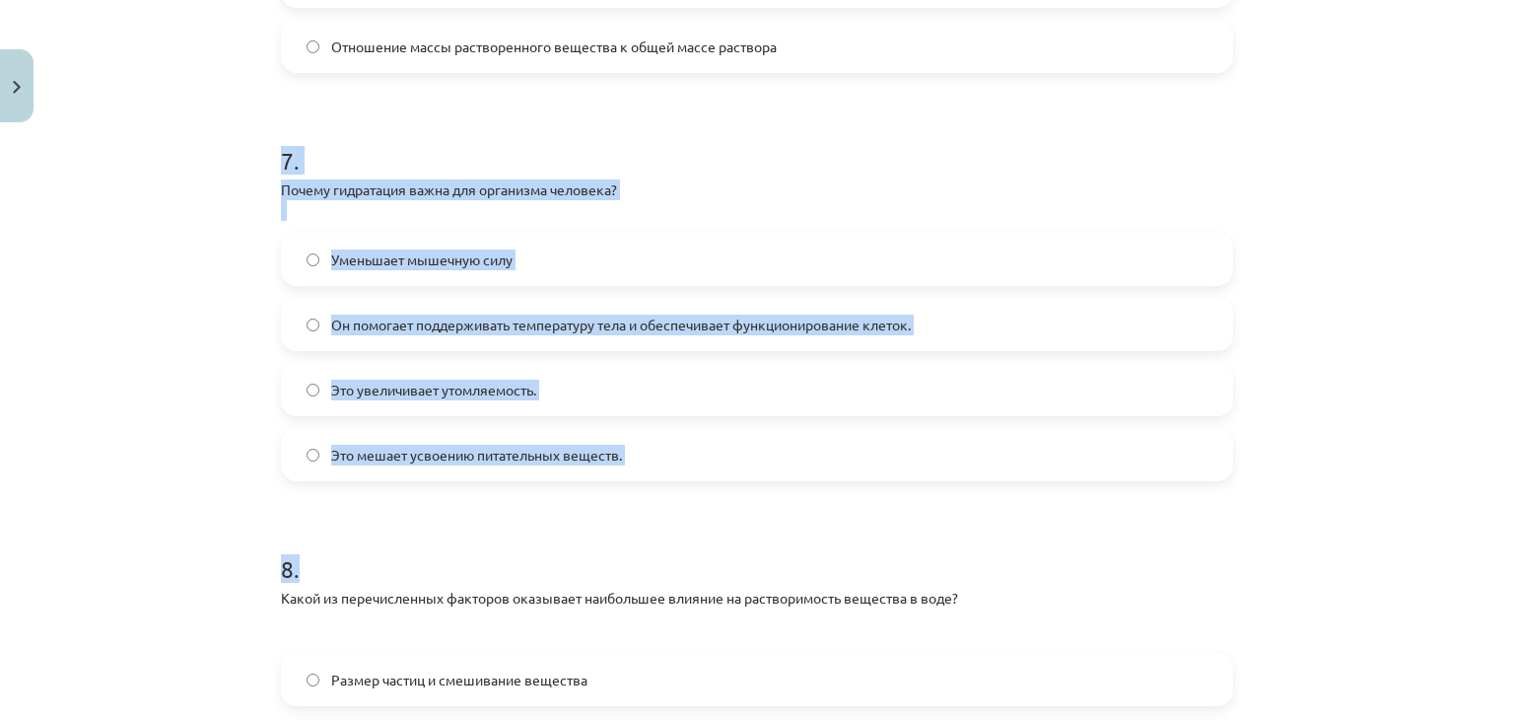
drag, startPoint x: 269, startPoint y: 153, endPoint x: 674, endPoint y: 480, distance: 520.7
click at [674, 480] on div "Тема исследования: Химия I - 10 класс, 1-й тест, учебный материал #3 Тема 2. Ра…" at bounding box center [757, 360] width 1514 height 720
copy form "7 . Почему гидратация важна для организма человека? Уменьшает мышечную силу Он …"
click at [294, 301] on label "Он помогает поддерживать температуру тела и обеспечивает функционирование клето…" at bounding box center [757, 324] width 948 height 49
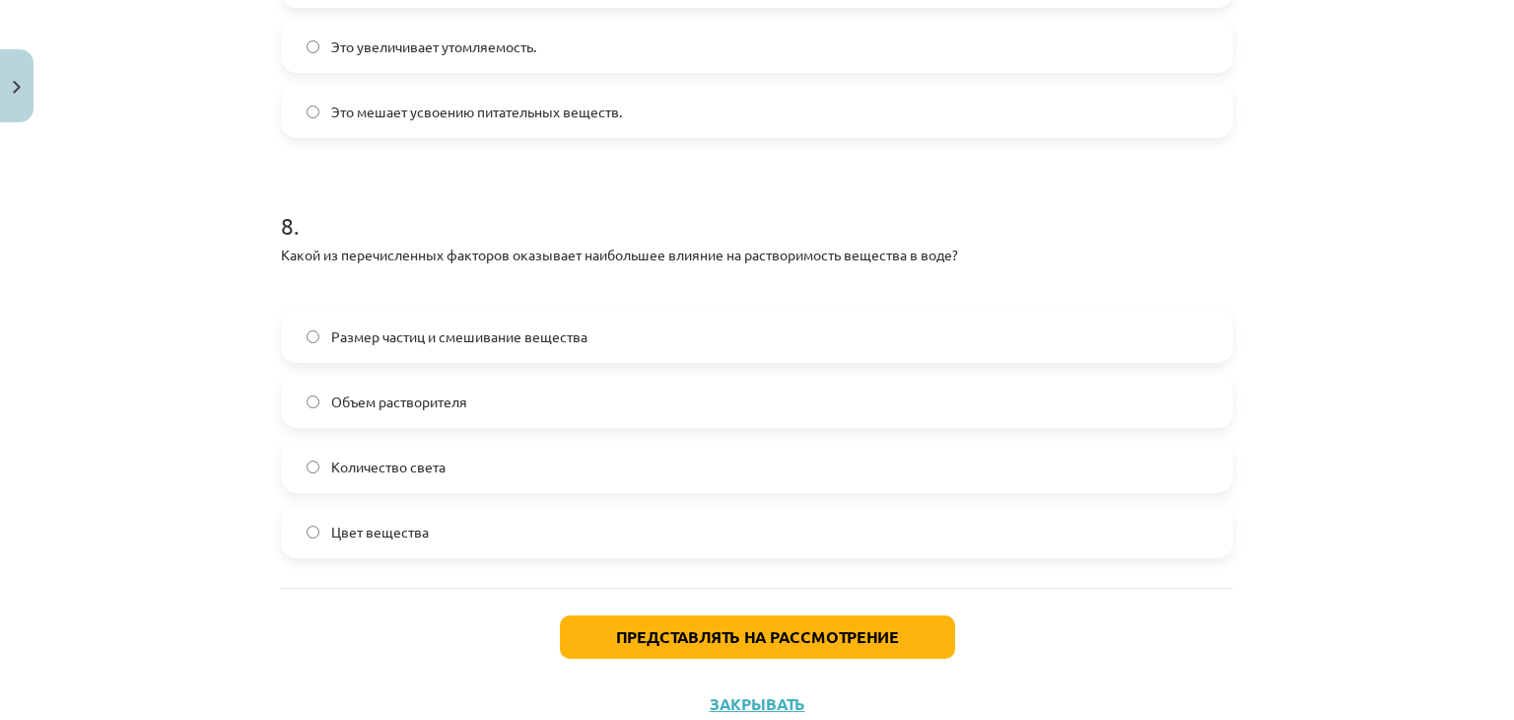
scroll to position [3051, 0]
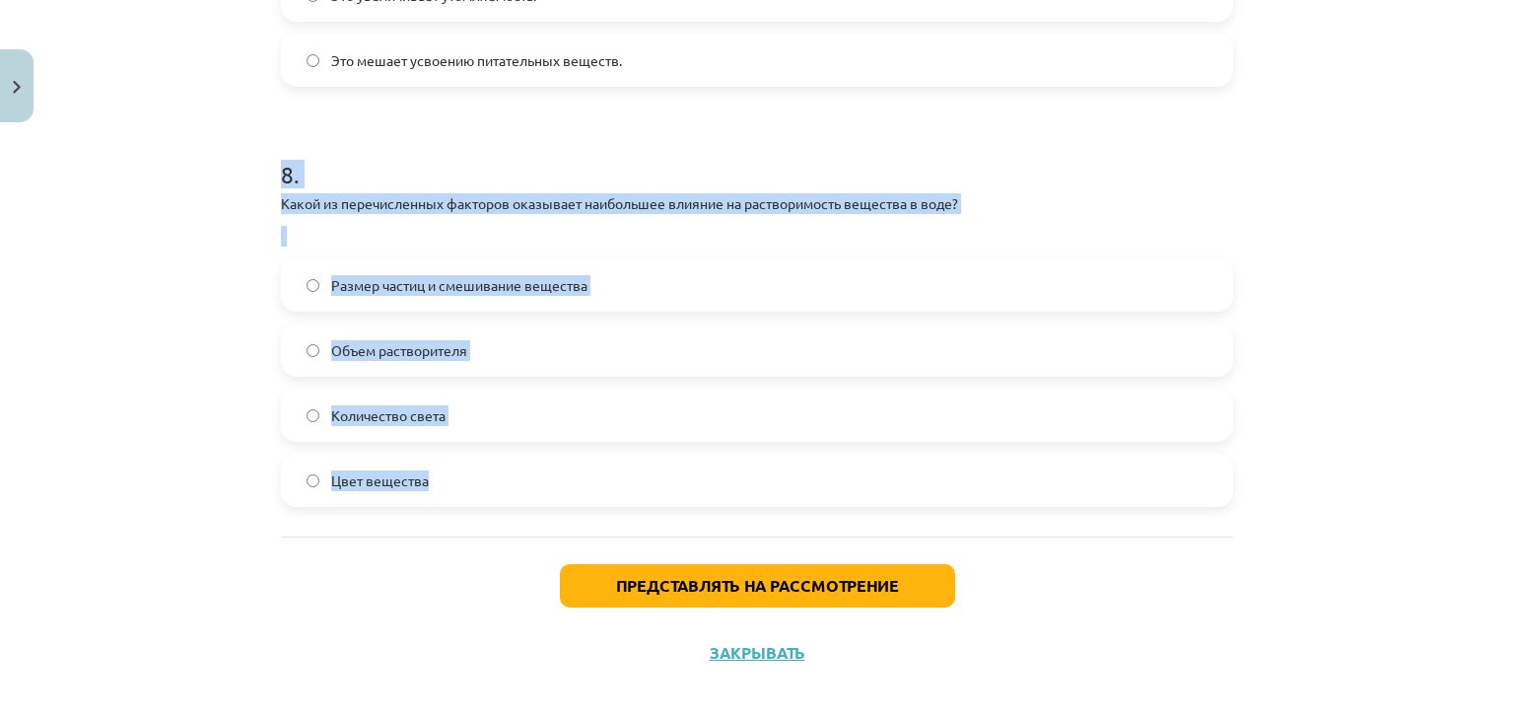
drag, startPoint x: 262, startPoint y: 175, endPoint x: 496, endPoint y: 472, distance: 377.6
click at [485, 486] on div "Тема исследования: Химия I - 10 класс, 1-й тест, учебный материал #3 Тема 2. Ра…" at bounding box center [757, 360] width 1514 height 720
copy div "8 . Какой из перечисленных факторов оказывает наибольшее влияние на растворимос…"
click at [727, 284] on label "Размер частиц и смешивание вещества" at bounding box center [757, 284] width 948 height 49
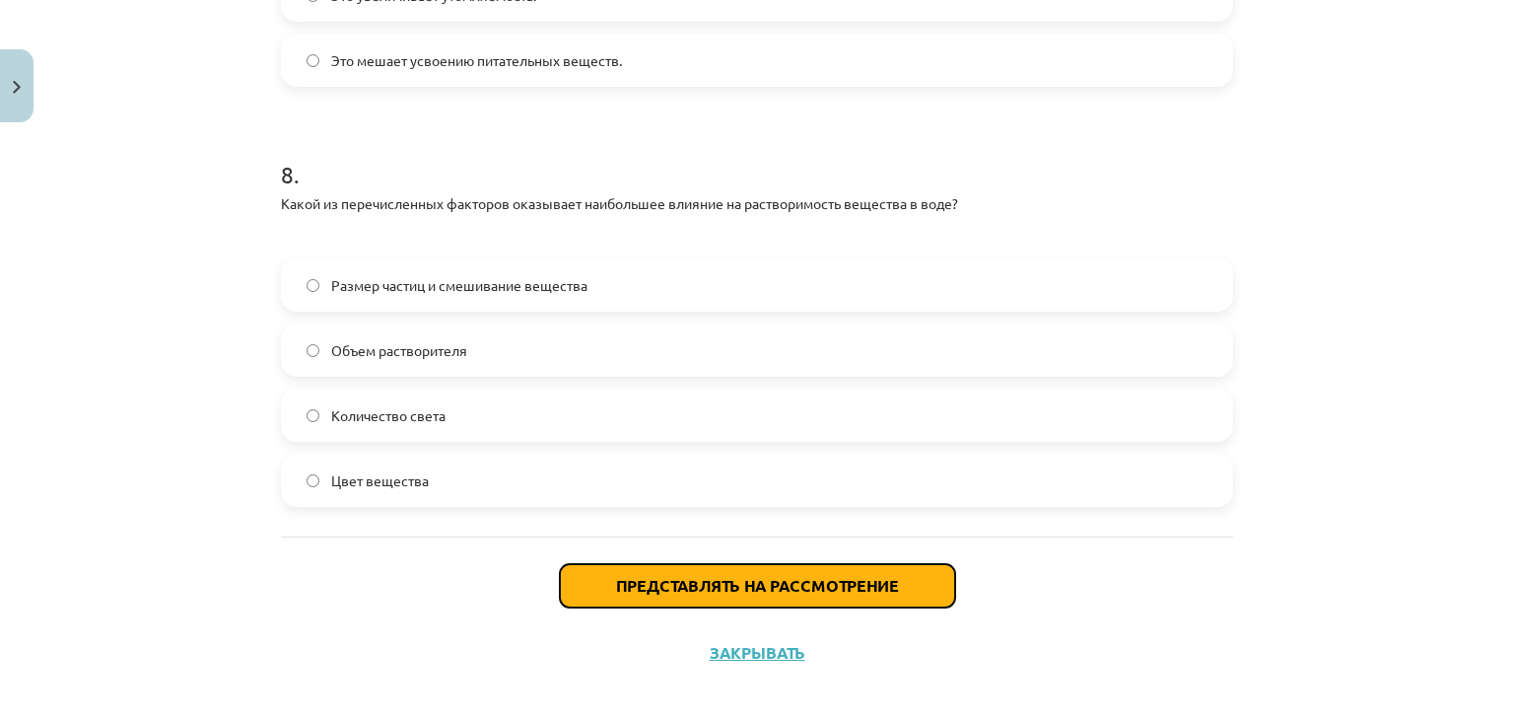
click at [733, 591] on font "Представлять на рассмотрение" at bounding box center [757, 585] width 283 height 21
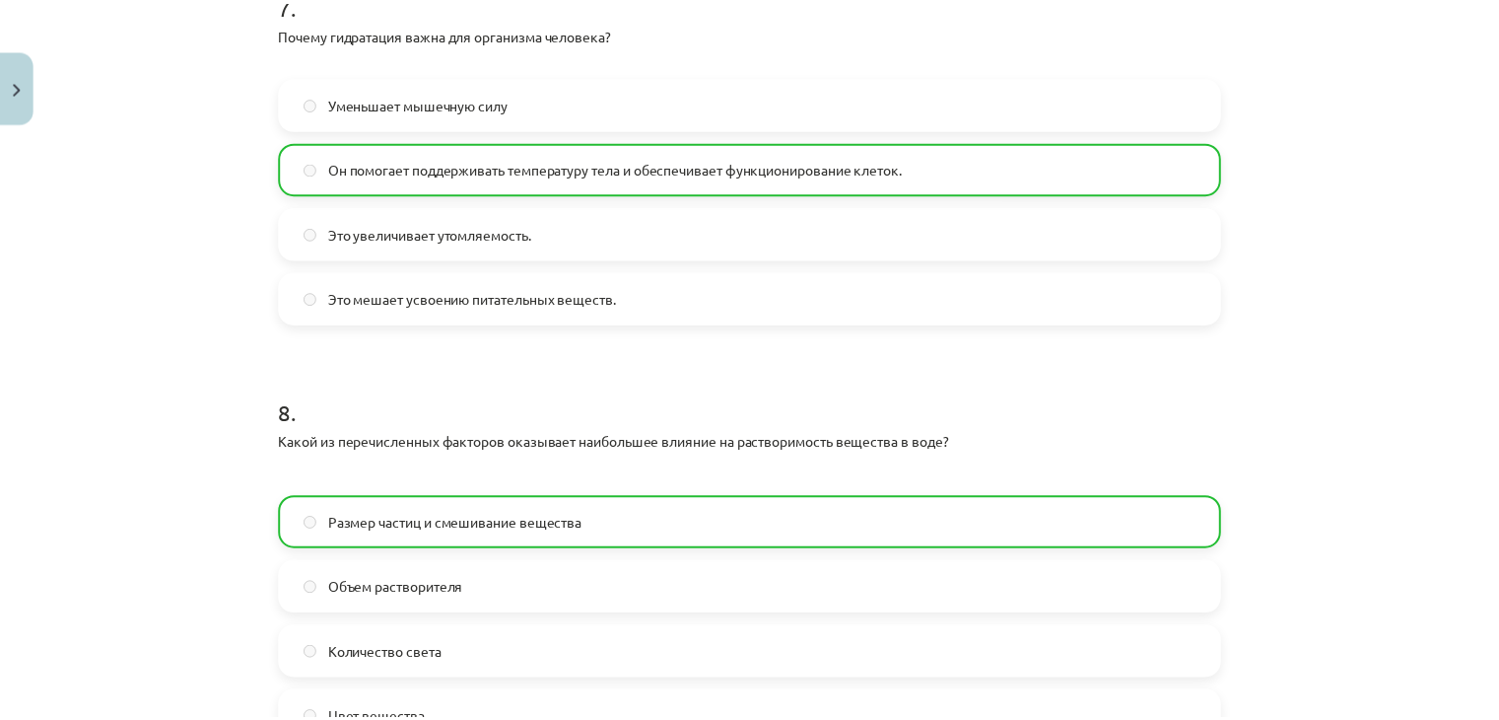
scroll to position [2559, 0]
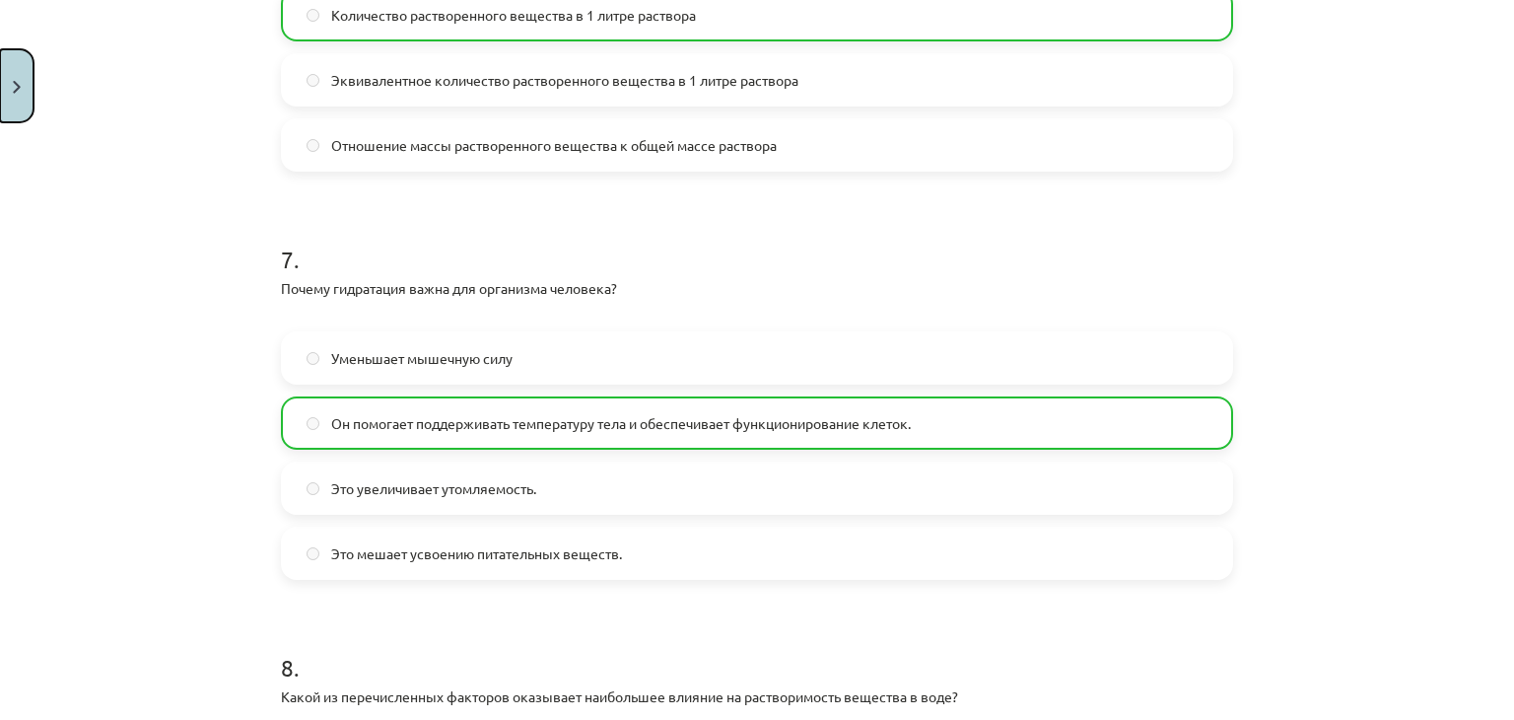
click at [16, 82] on img "Закрывать" at bounding box center [17, 87] width 8 height 13
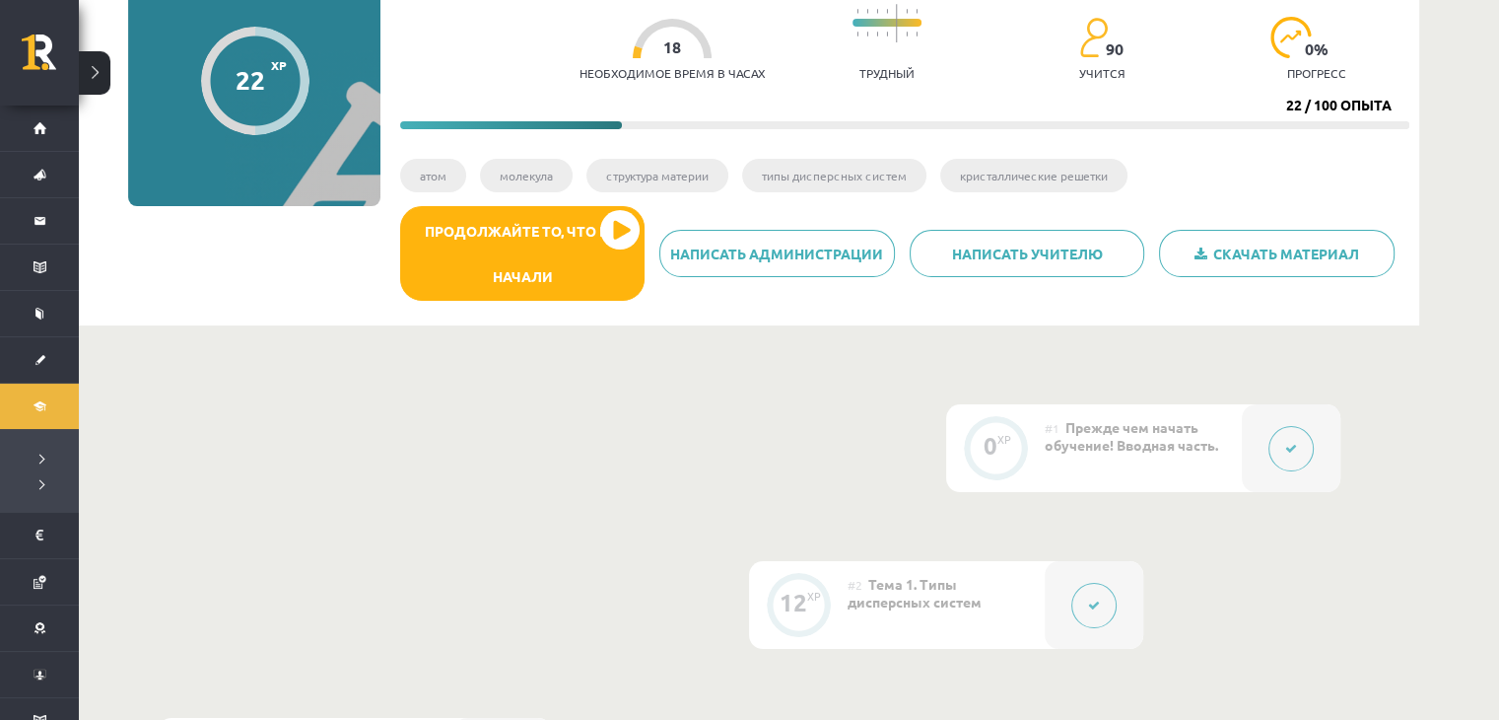
scroll to position [0, 0]
